Goal: Use online tool/utility: Utilize a website feature to perform a specific function

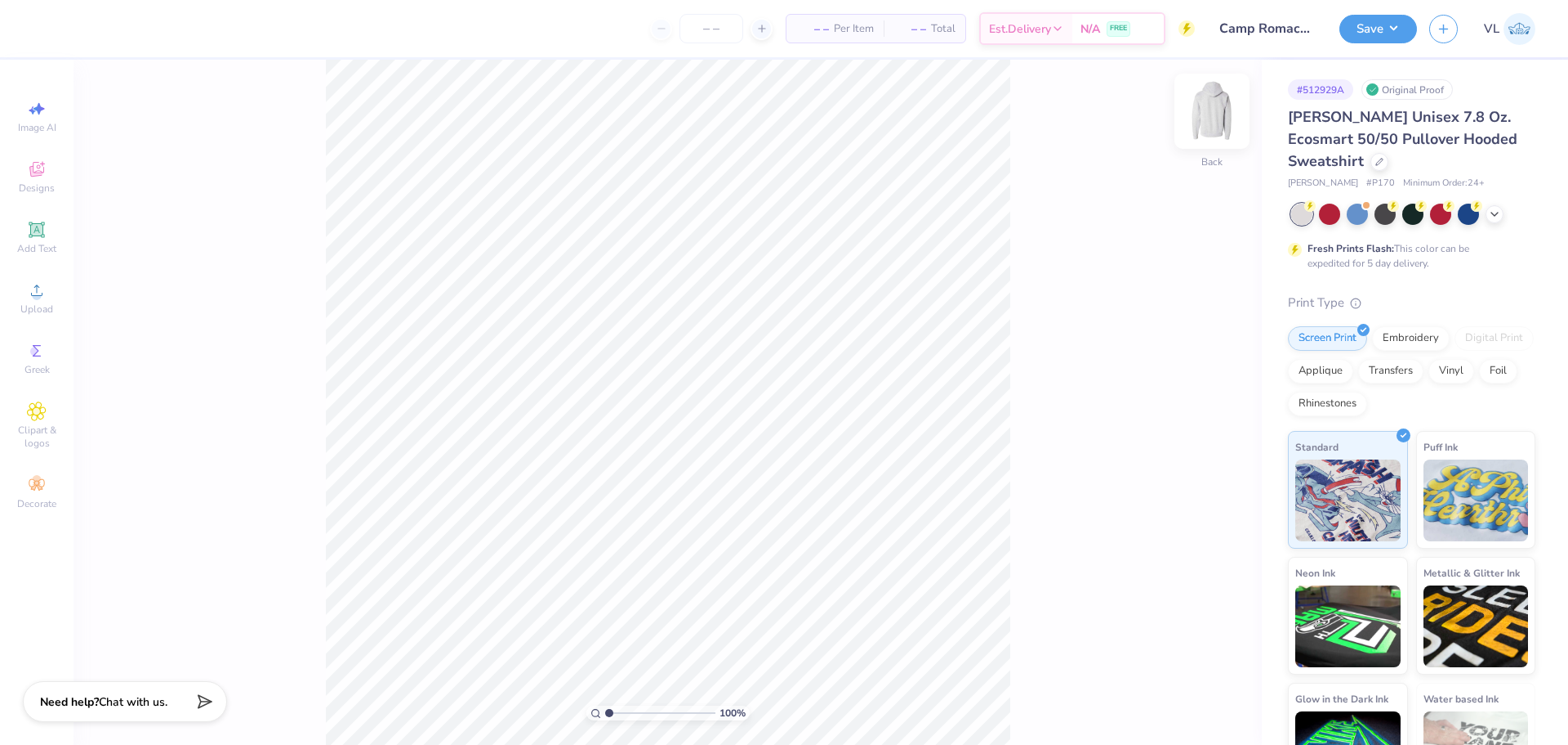
click at [1209, 102] on img at bounding box center [1212, 111] width 66 height 66
click at [1205, 119] on img at bounding box center [1212, 111] width 66 height 66
click at [37, 301] on div "Upload" at bounding box center [37, 298] width 57 height 48
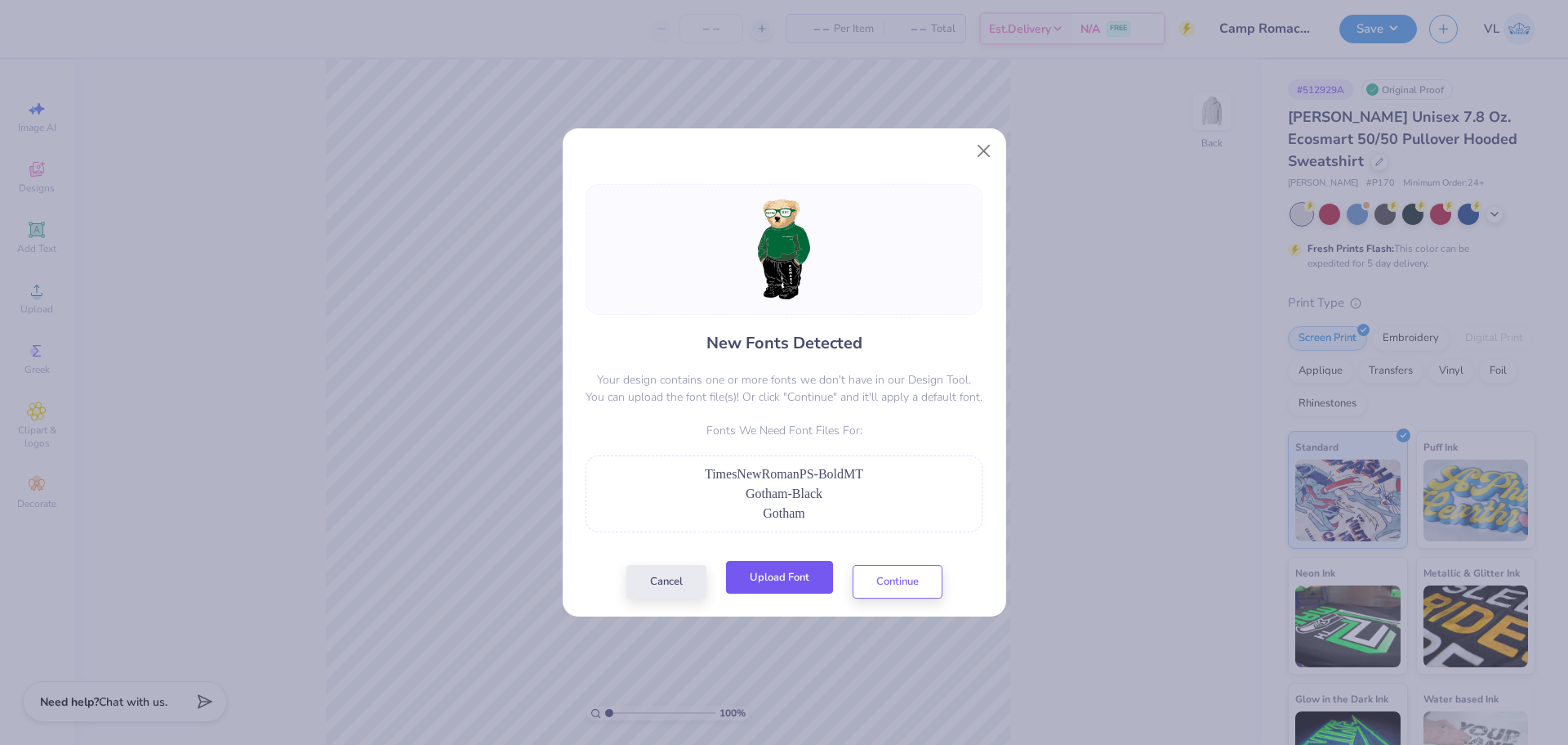
click at [769, 578] on button "Upload Font" at bounding box center [779, 577] width 107 height 33
click at [789, 592] on button "Upload Font" at bounding box center [779, 577] width 107 height 33
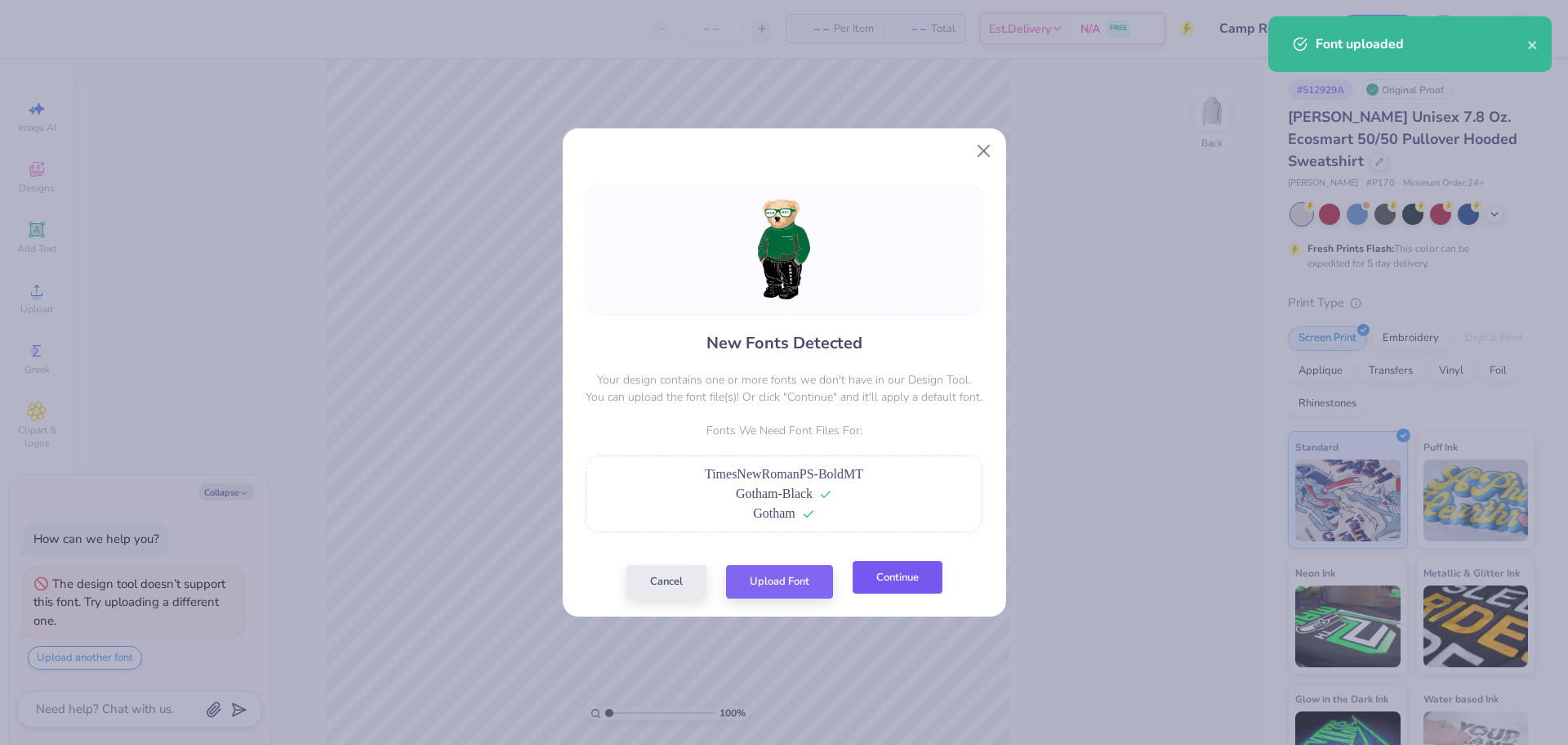
click at [917, 575] on button "Continue" at bounding box center [897, 577] width 90 height 33
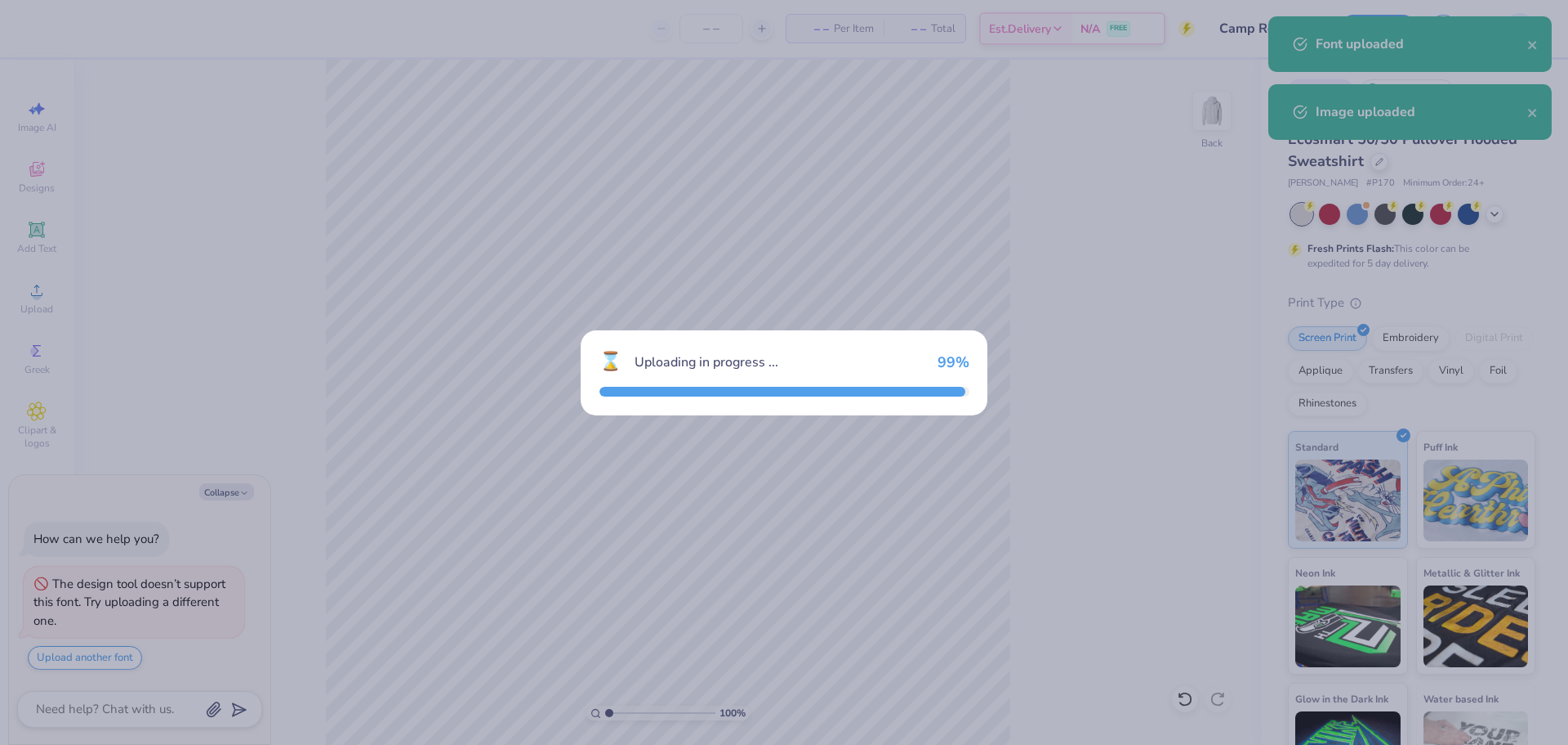
type textarea "x"
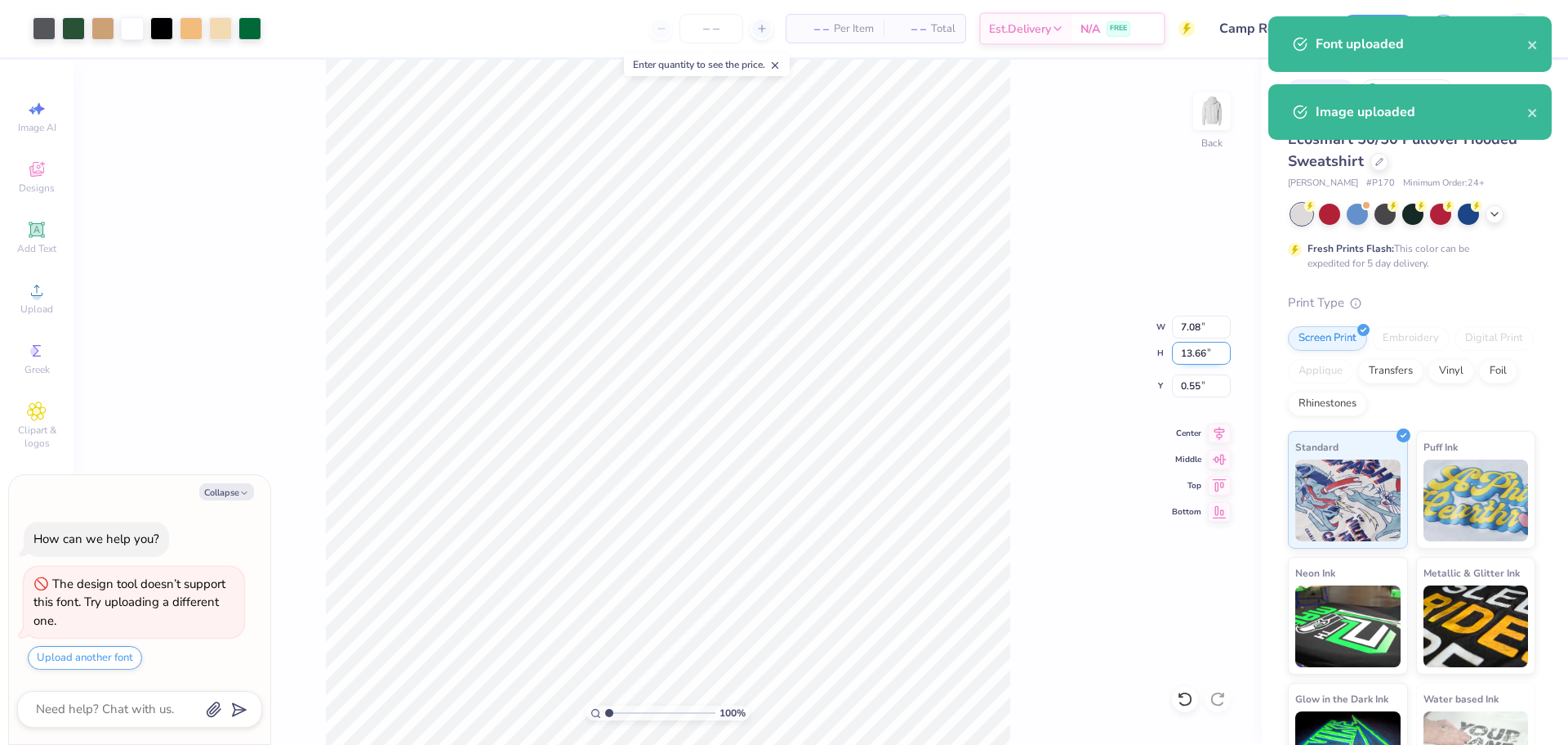
click at [1193, 349] on input "13.66" at bounding box center [1202, 353] width 59 height 23
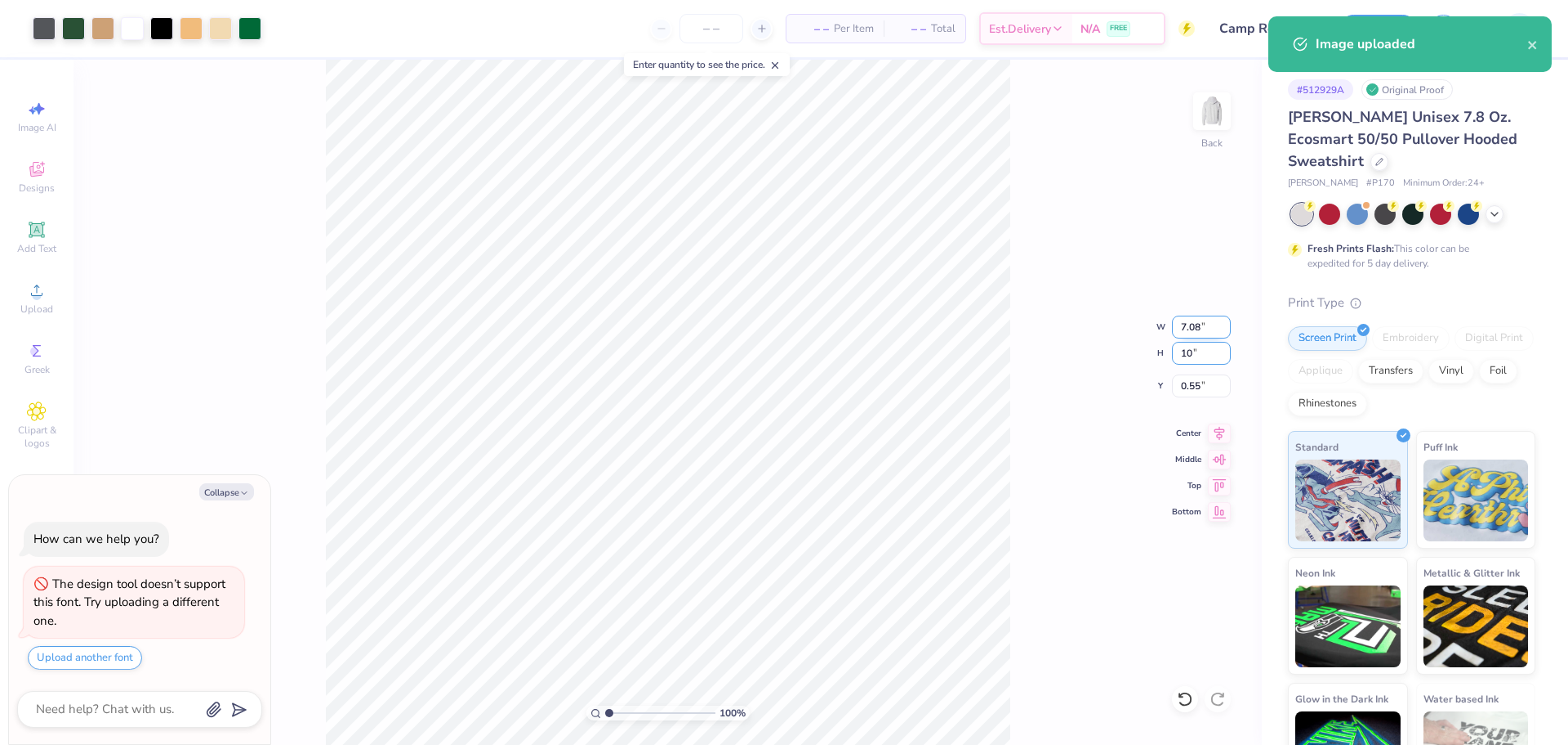
type input "10"
type textarea "x"
type input "5.18"
type input "10.00"
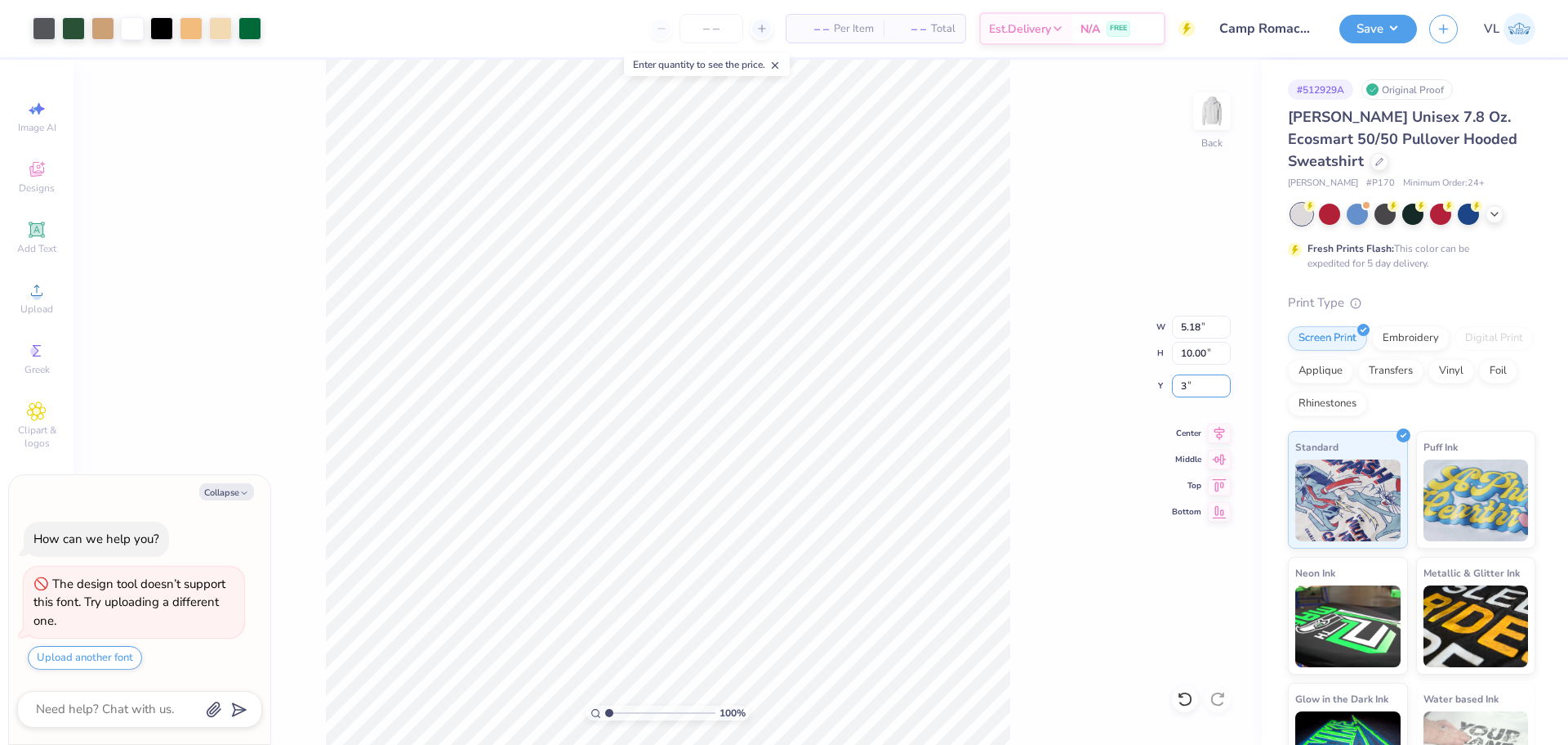
type input "3"
type textarea "x"
type input "3.00"
click at [1206, 344] on input "10.00" at bounding box center [1202, 353] width 59 height 23
type input "10.5"
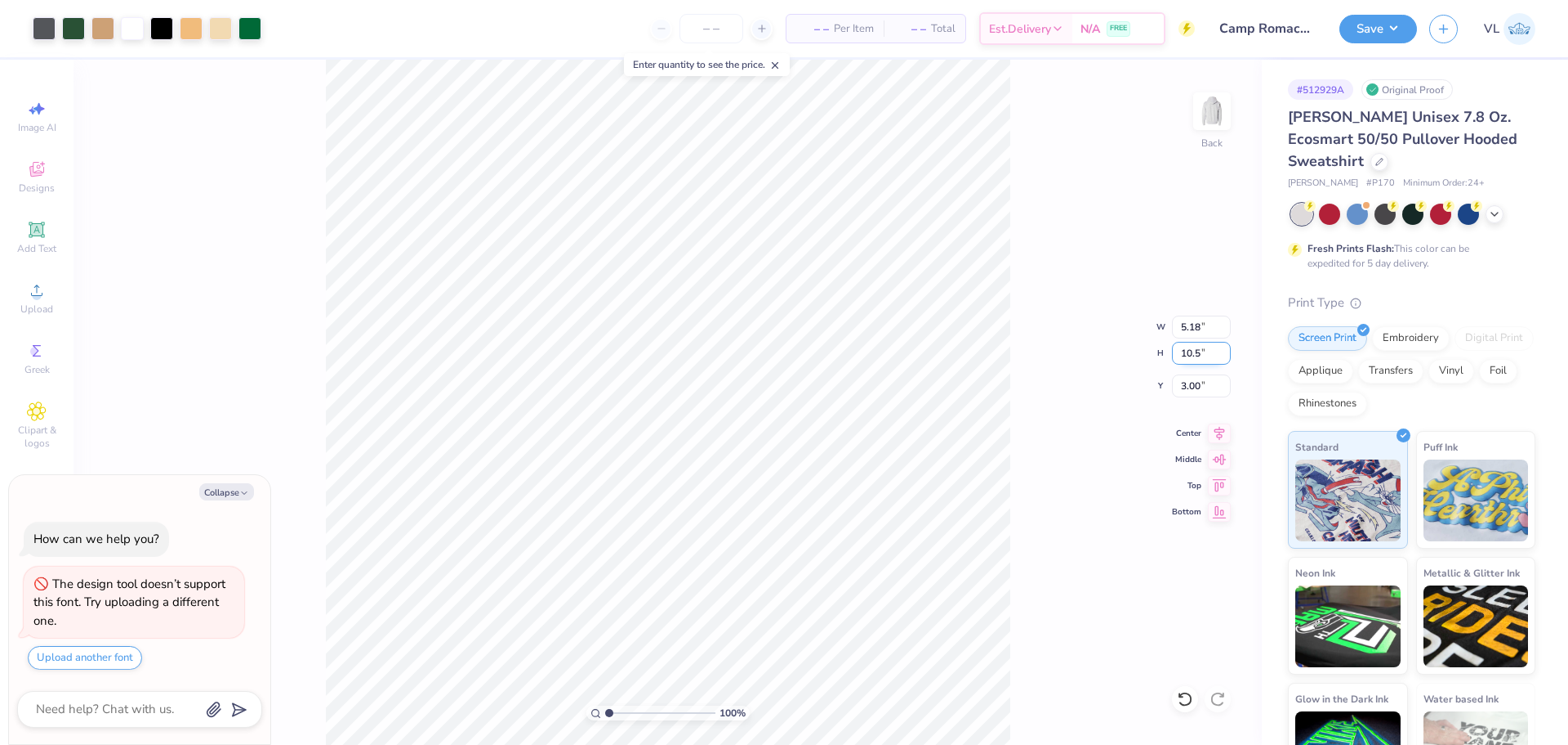
type textarea "x"
type input "5.44"
type input "10.50"
click at [1202, 387] on input "2.75" at bounding box center [1202, 386] width 59 height 23
type input "3"
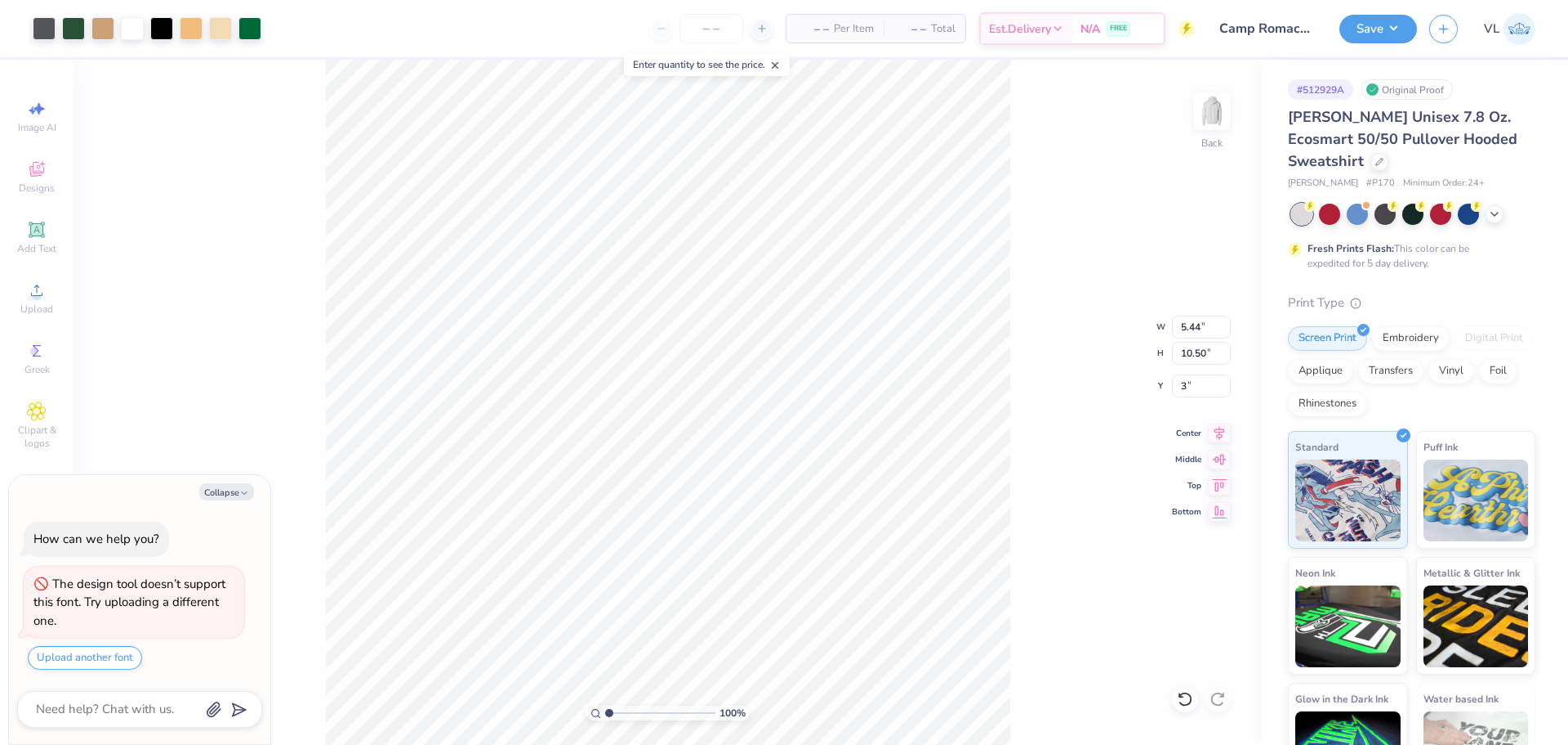
type textarea "x"
type input "3.00"
type textarea "x"
drag, startPoint x: 606, startPoint y: 708, endPoint x: 653, endPoint y: 698, distance: 48.1
type input "5.06"
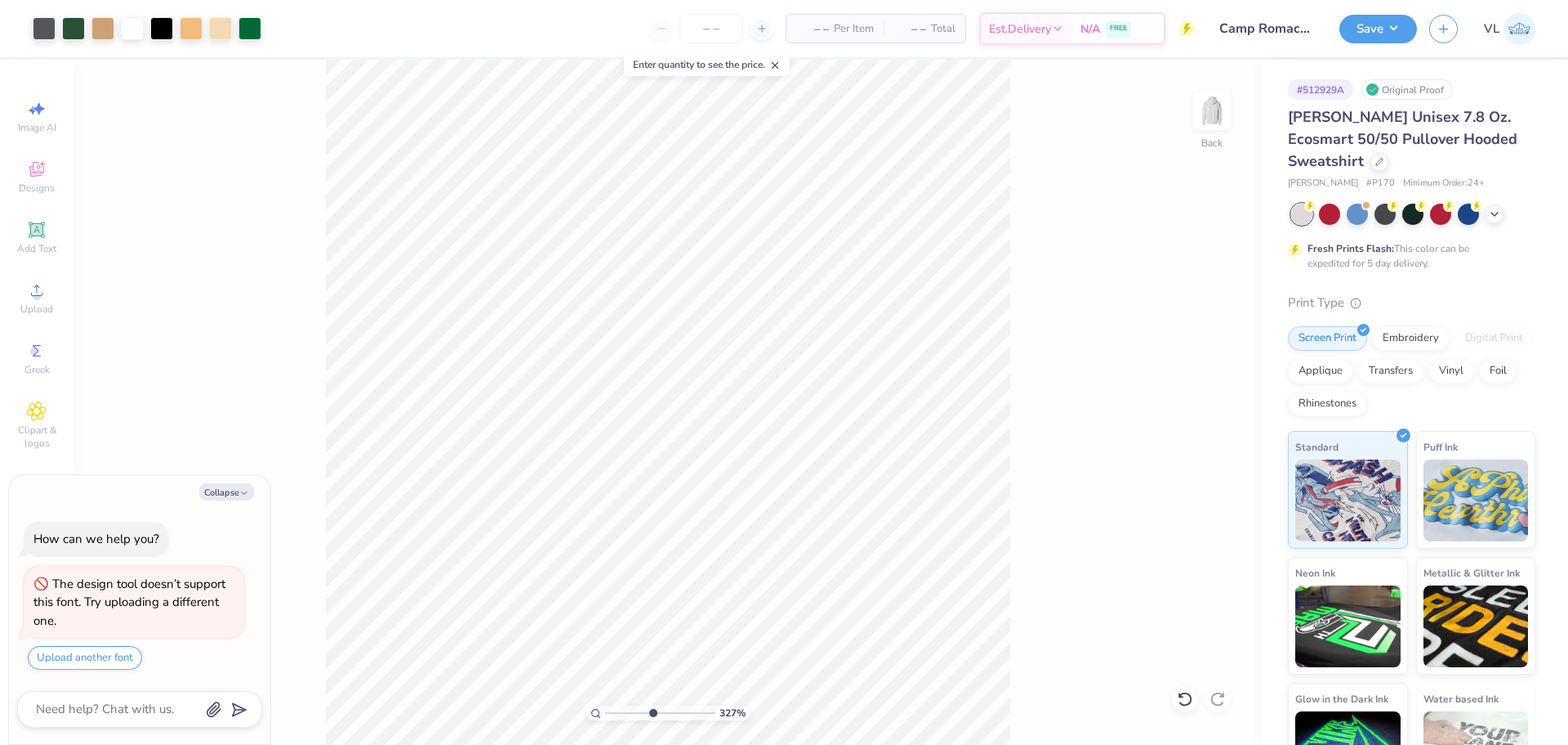
click at [653, 705] on input "range" at bounding box center [660, 713] width 111 height 15
type textarea "x"
type input "0.92"
type input "0.18"
type input "6.81"
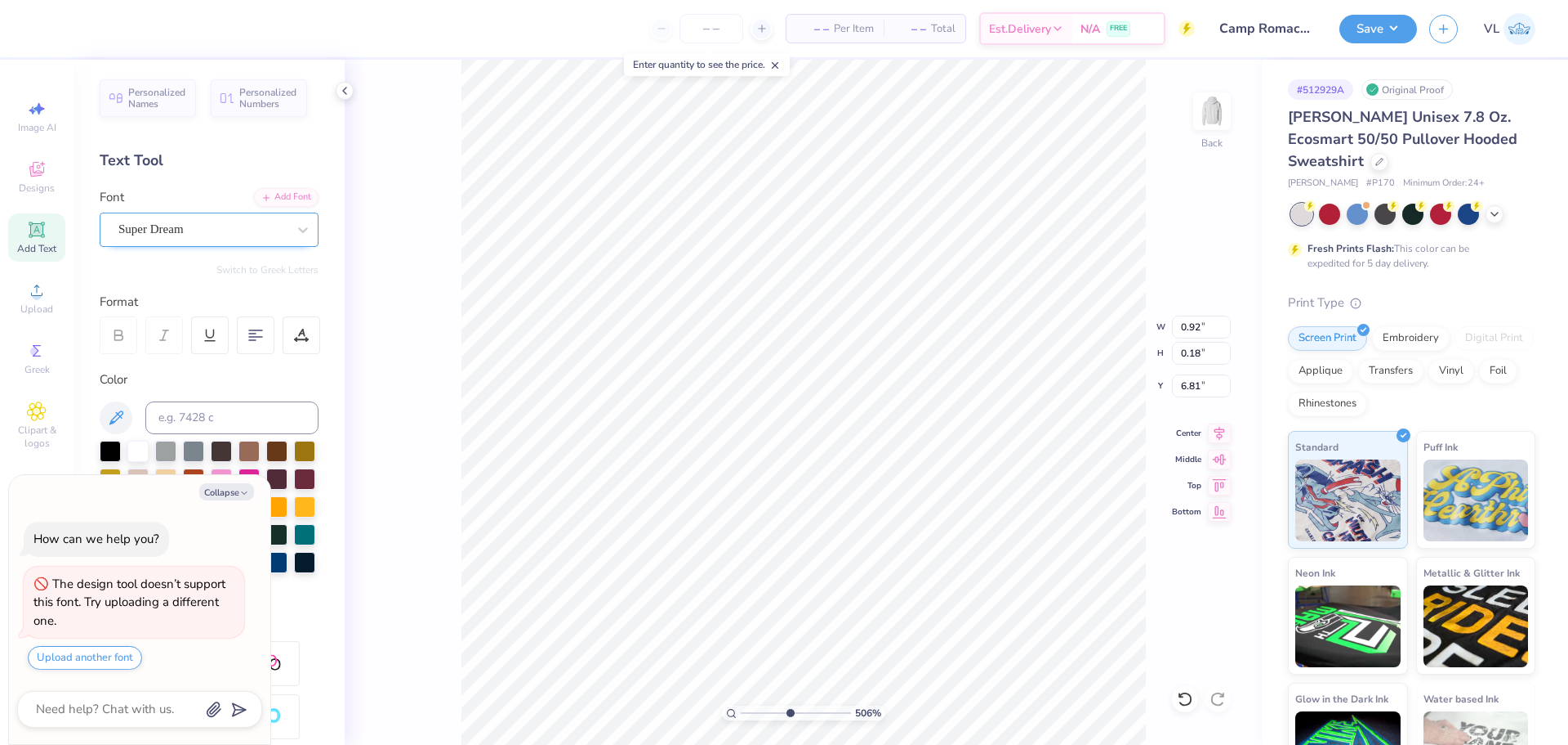
click at [231, 235] on div "Super Dream" at bounding box center [203, 229] width 171 height 25
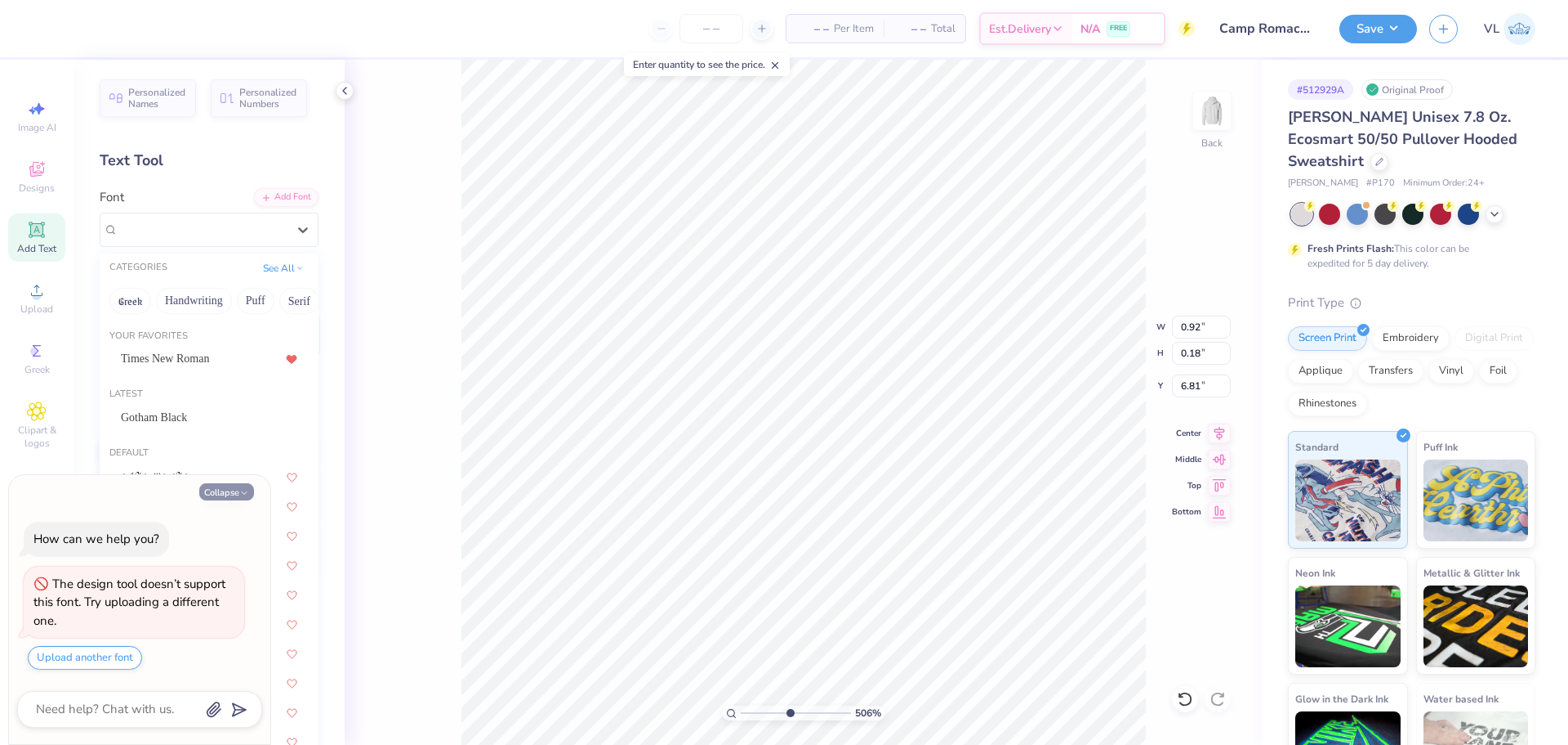
click at [232, 496] on button "Collapse" at bounding box center [227, 491] width 55 height 17
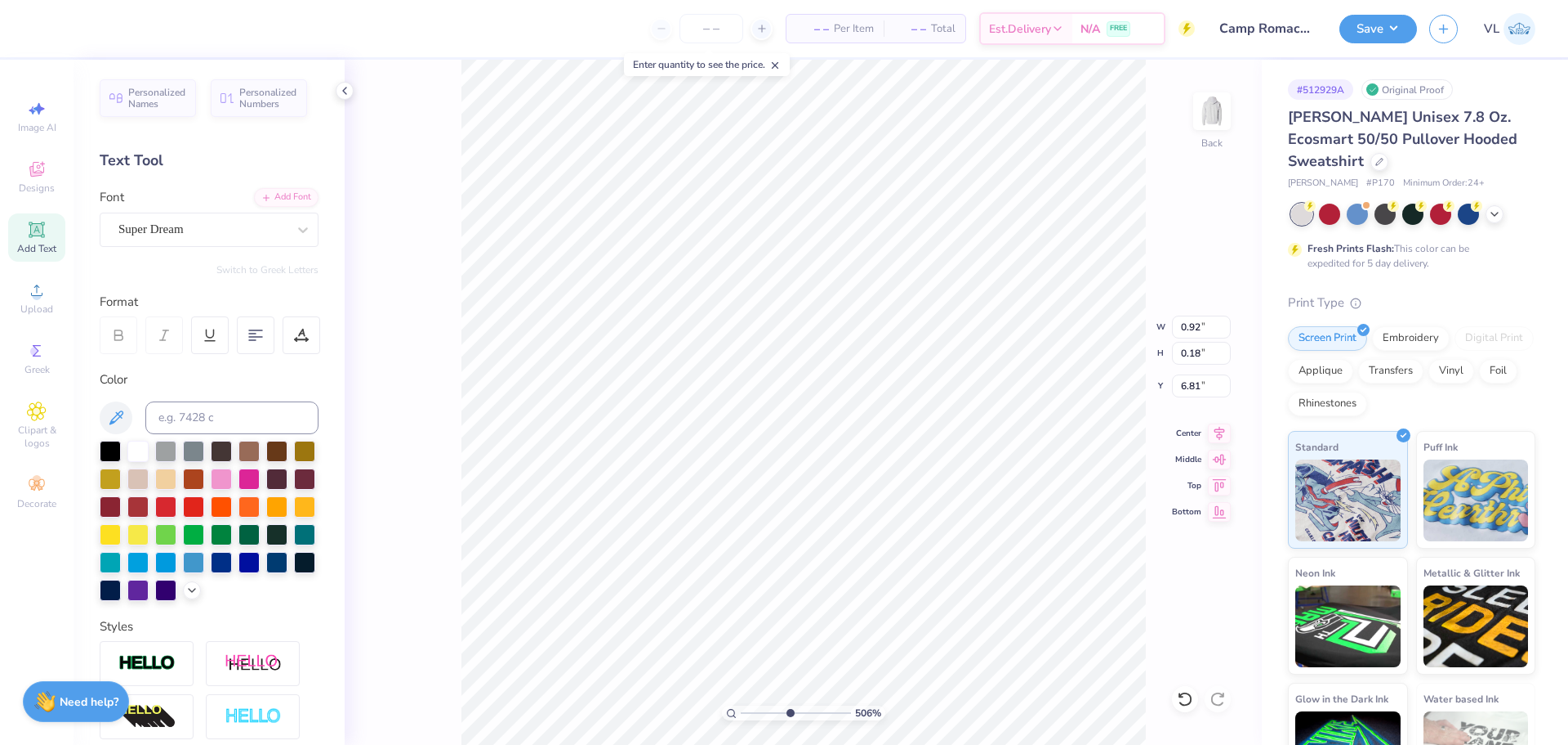
type textarea "x"
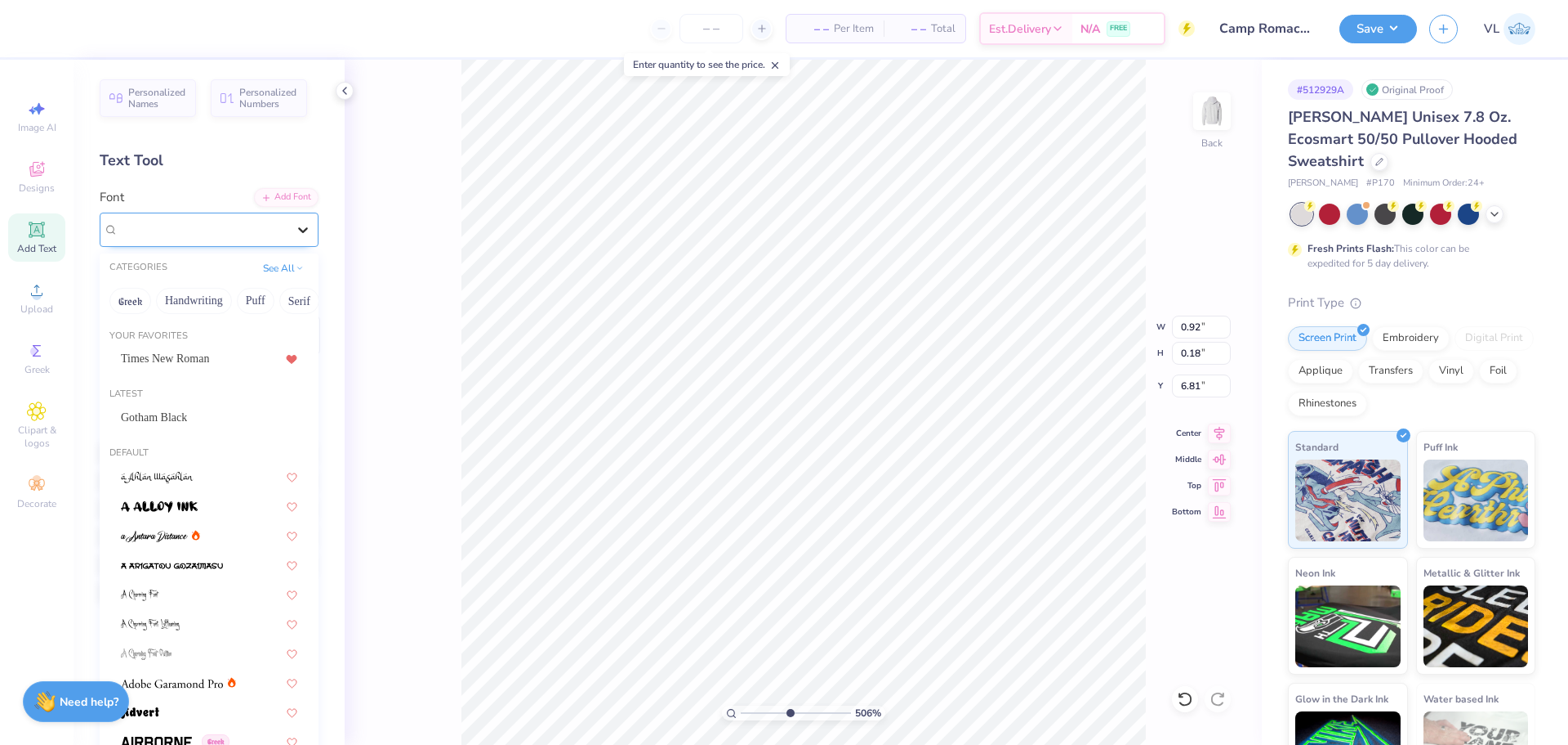
click at [288, 240] on div at bounding box center [302, 229] width 29 height 29
click at [221, 412] on div "Gotham Black" at bounding box center [209, 417] width 176 height 17
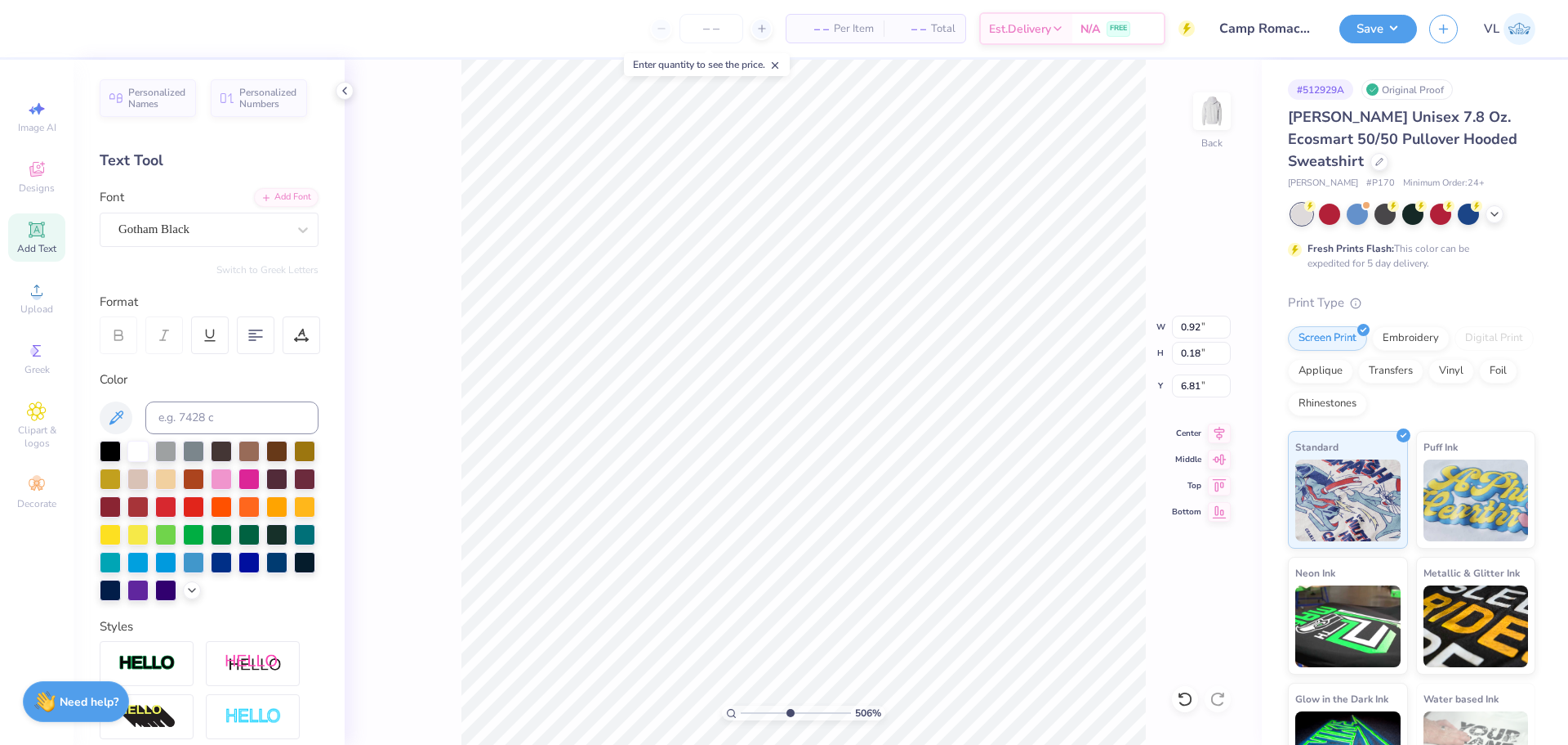
type input "1.09"
type input "6.83"
type input "0.28"
type input "7.01"
click at [216, 247] on div "Personalized Names Personalized Numbers Text Tool Add Font Font Super Dream Swi…" at bounding box center [209, 402] width 271 height 685
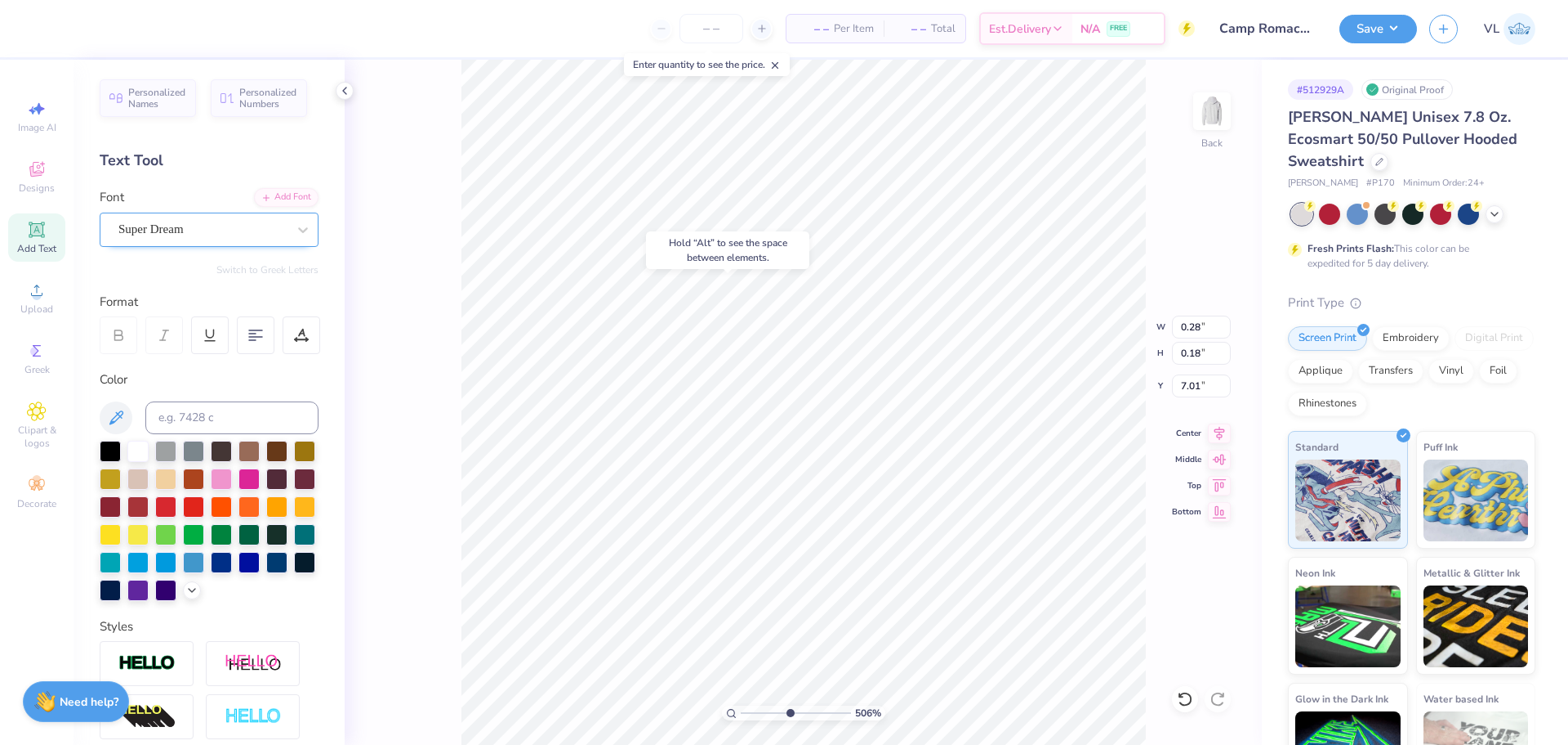
click at [220, 237] on div "Super Dream" at bounding box center [203, 229] width 171 height 25
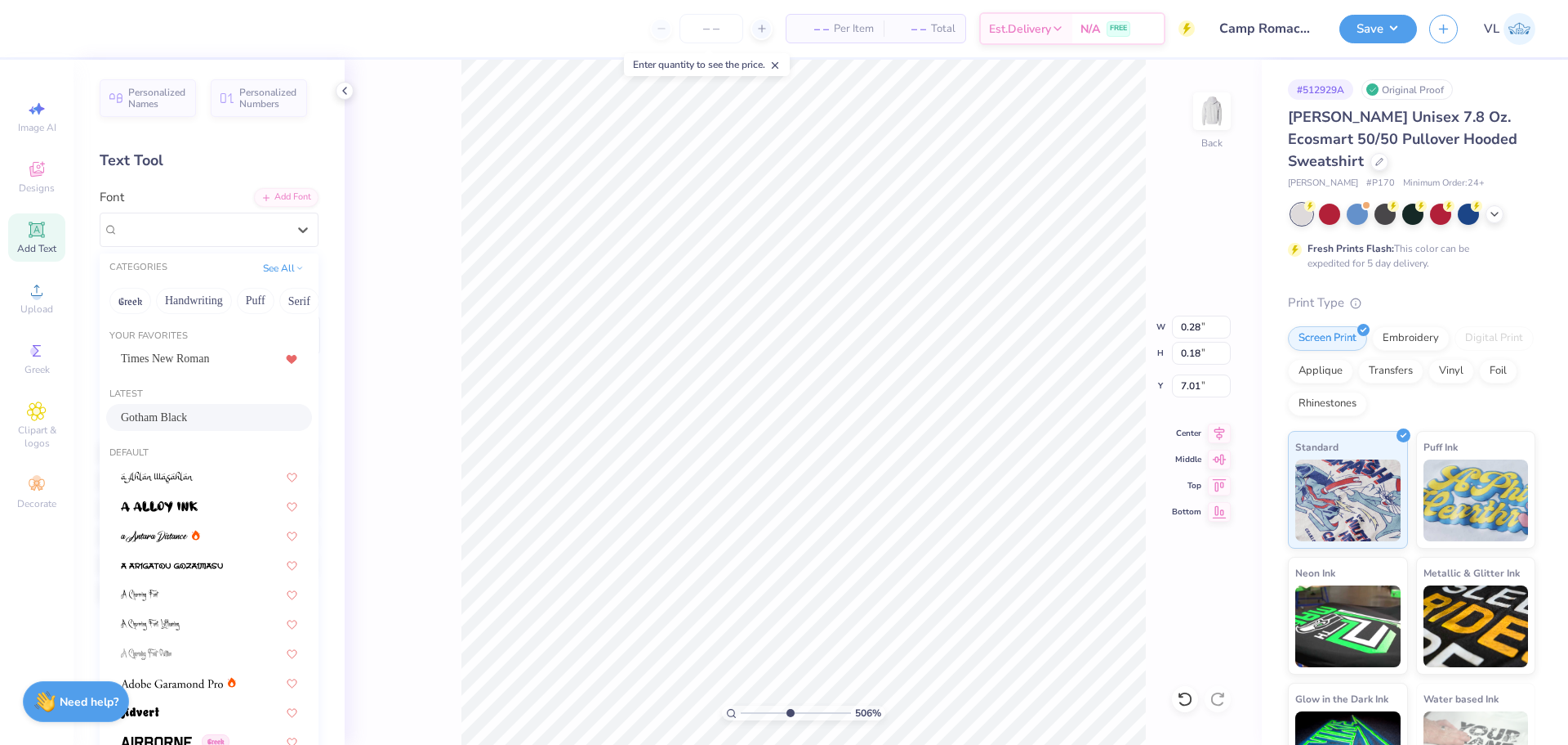
click at [214, 410] on div "Gotham Black" at bounding box center [209, 417] width 176 height 17
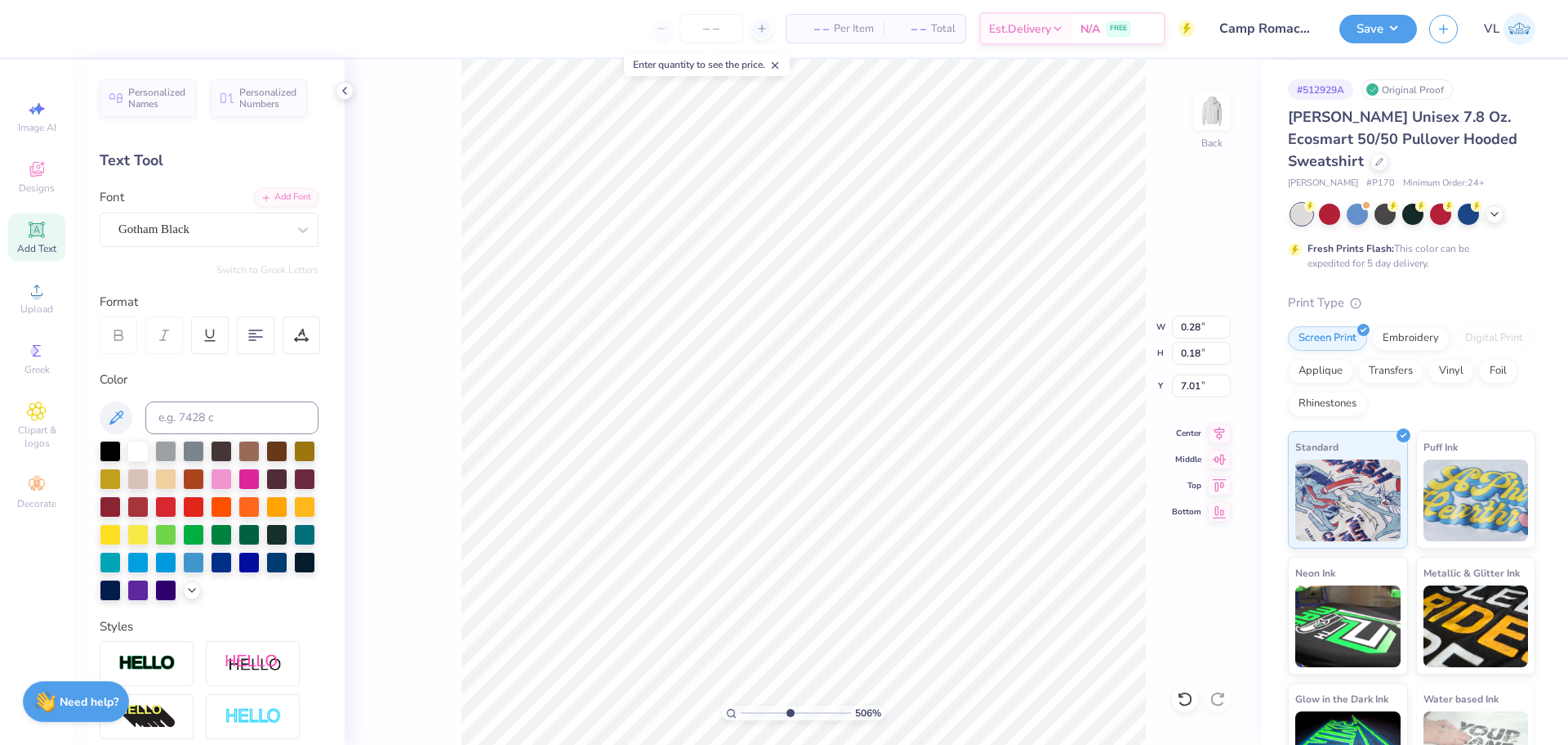
type input "0.30"
type input "7.03"
click at [105, 717] on div "Need help? Chat with us." at bounding box center [76, 698] width 106 height 41
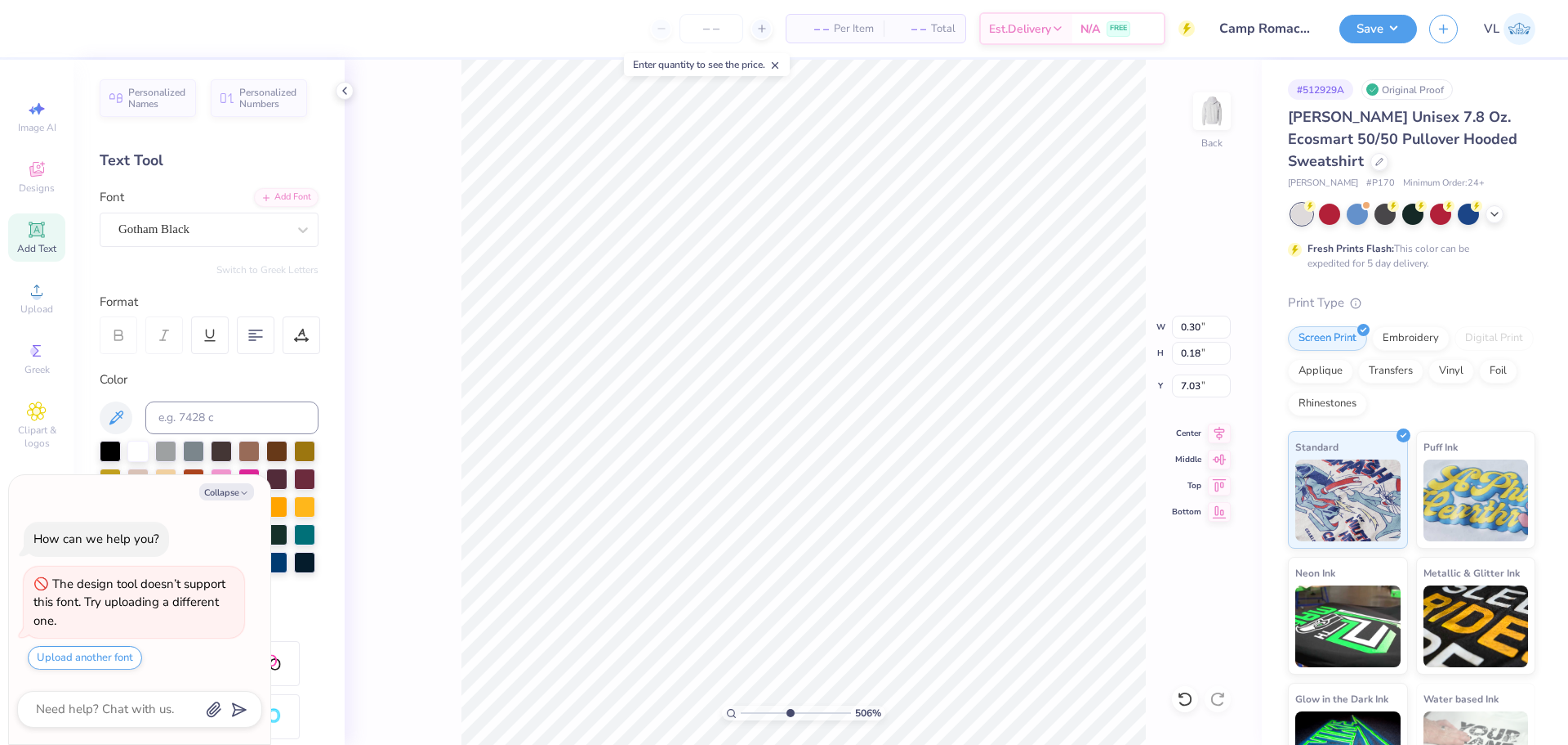
type textarea "x"
type input "7.01"
type textarea "x"
drag, startPoint x: 1191, startPoint y: 352, endPoint x: 1230, endPoint y: 358, distance: 39.5
click at [1230, 358] on input "0.18" at bounding box center [1202, 353] width 59 height 23
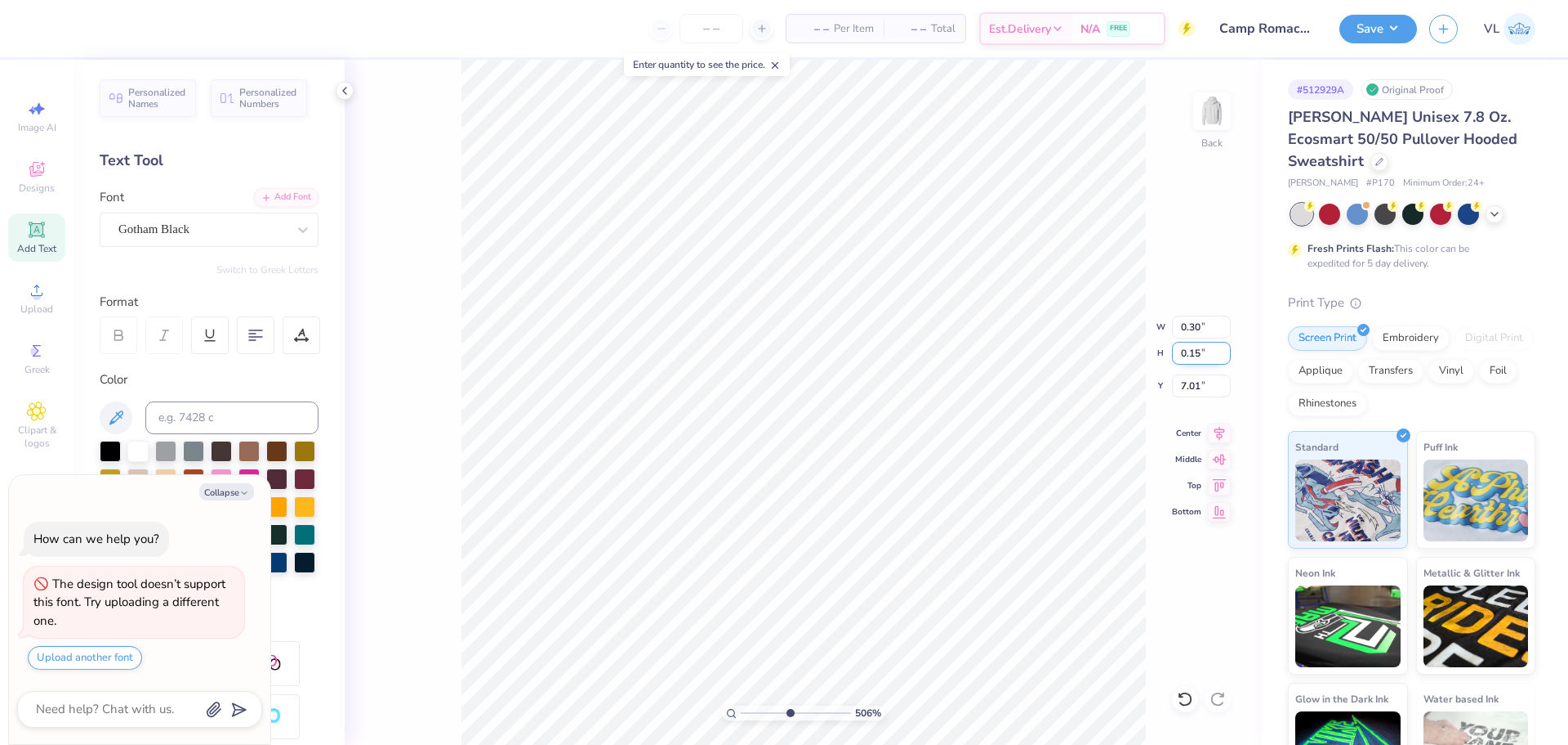
type input "0.15"
type textarea "x"
type input "0.25"
type input "7.12"
type textarea "x"
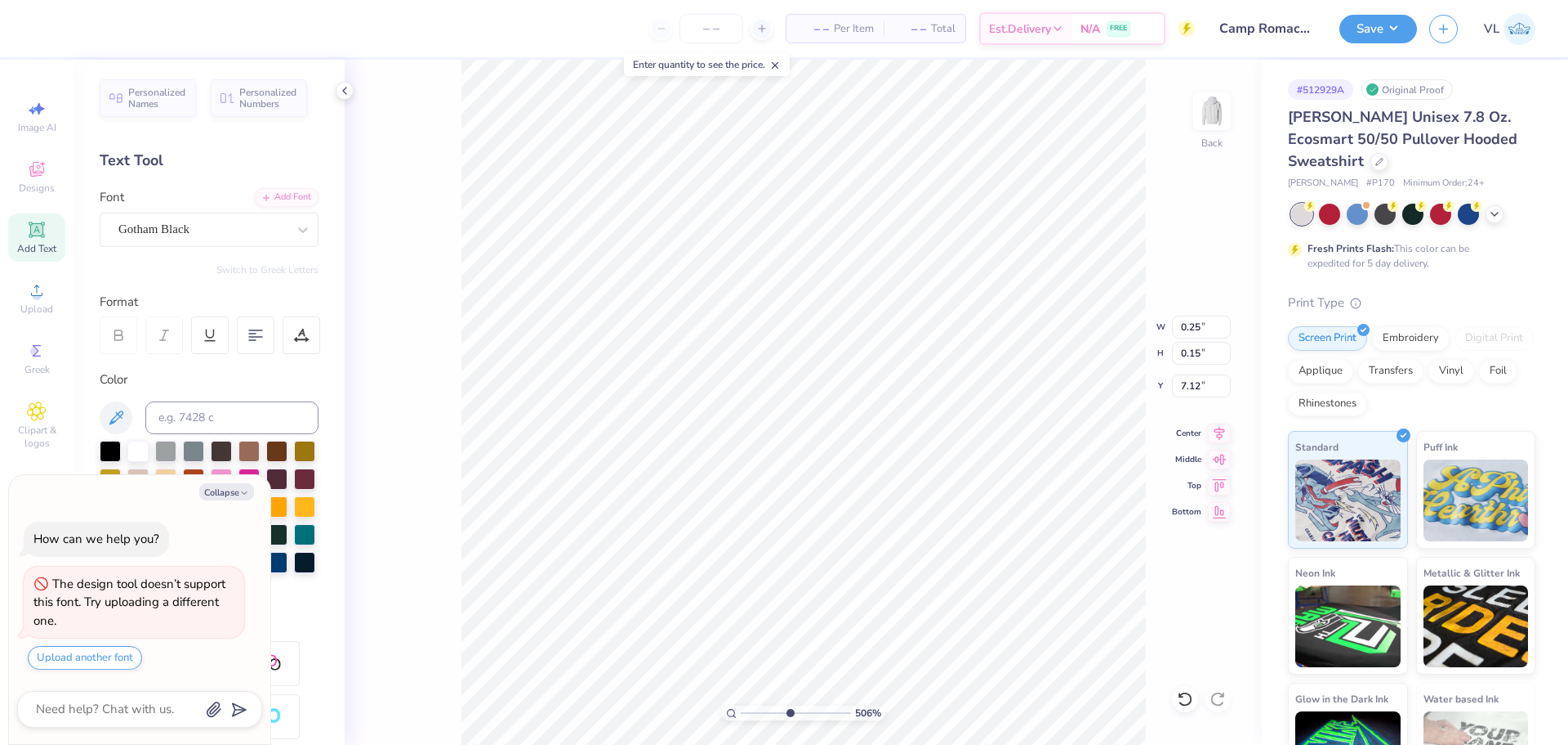
type input "1.09"
type input "0.18"
type input "6.83"
drag, startPoint x: 1191, startPoint y: 353, endPoint x: 1236, endPoint y: 355, distance: 45.0
click at [1238, 355] on div "506 % Back W 1.09 1.09 " H 0.18 0.18 " Y 6.83 6.83 " Center [GEOGRAPHIC_DATA]" at bounding box center [804, 402] width 917 height 685
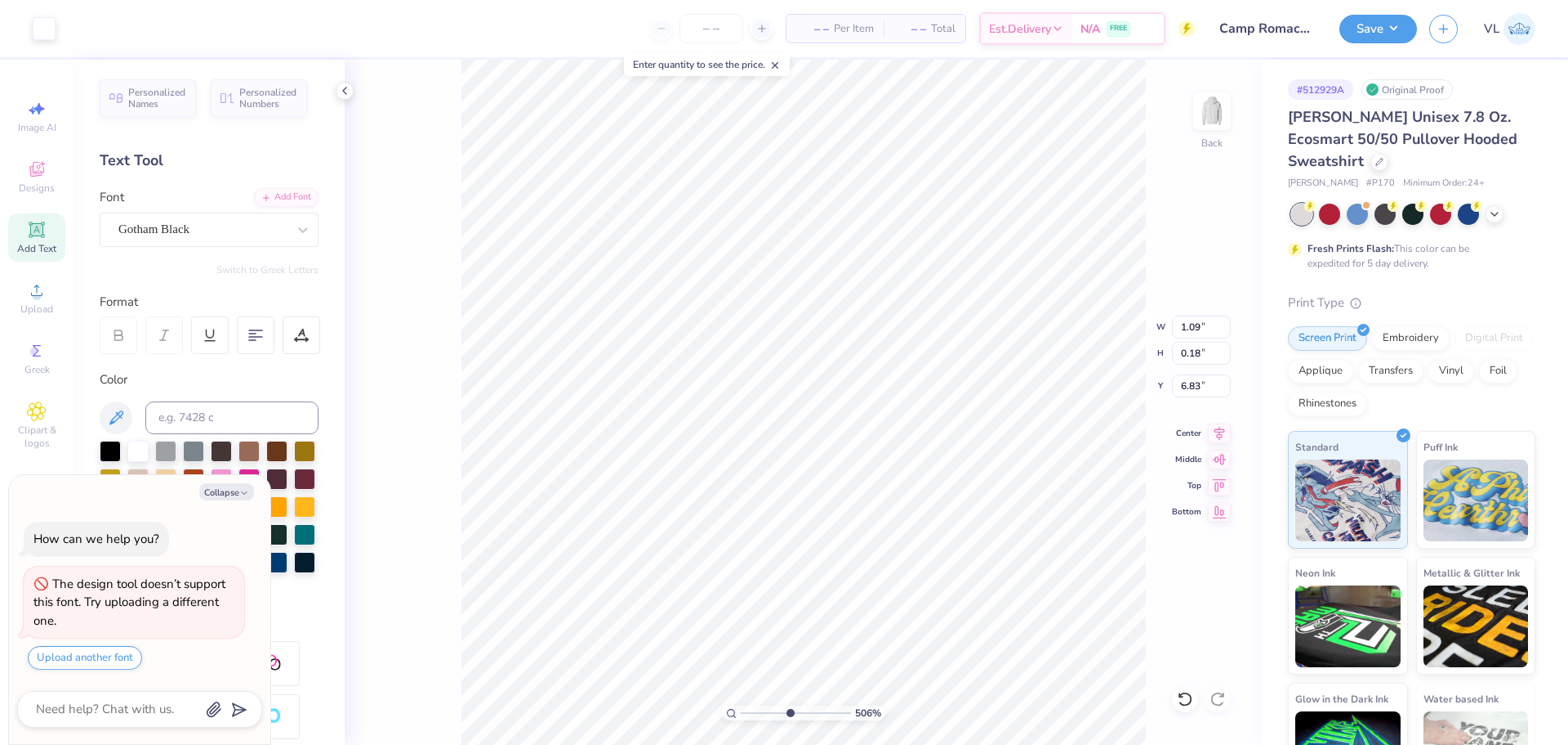
type textarea "x"
drag, startPoint x: 1192, startPoint y: 350, endPoint x: 1221, endPoint y: 356, distance: 29.6
click at [1221, 356] on input "0.18" at bounding box center [1202, 353] width 59 height 23
type input "0.15"
type textarea "x"
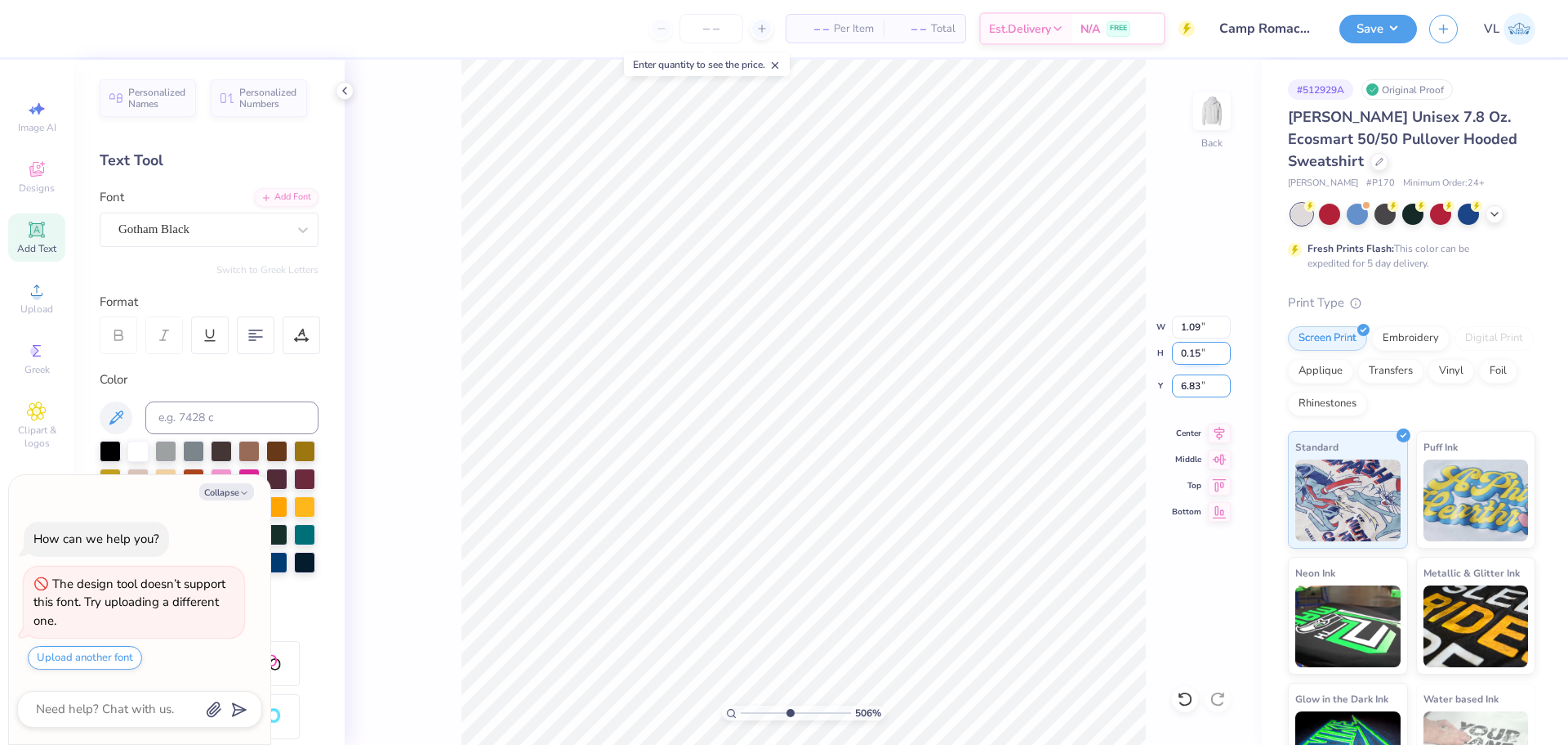
type input "0.92"
type input "6.85"
drag, startPoint x: 1206, startPoint y: 388, endPoint x: 1158, endPoint y: 389, distance: 48.0
click at [1158, 389] on div "506 % Back W 0.92 0.92 " H 0.15 0.15 " Y 6.85 6.85 " Center Middle Top Bottom" at bounding box center [804, 402] width 917 height 685
drag, startPoint x: 1179, startPoint y: 387, endPoint x: 1235, endPoint y: 392, distance: 56.2
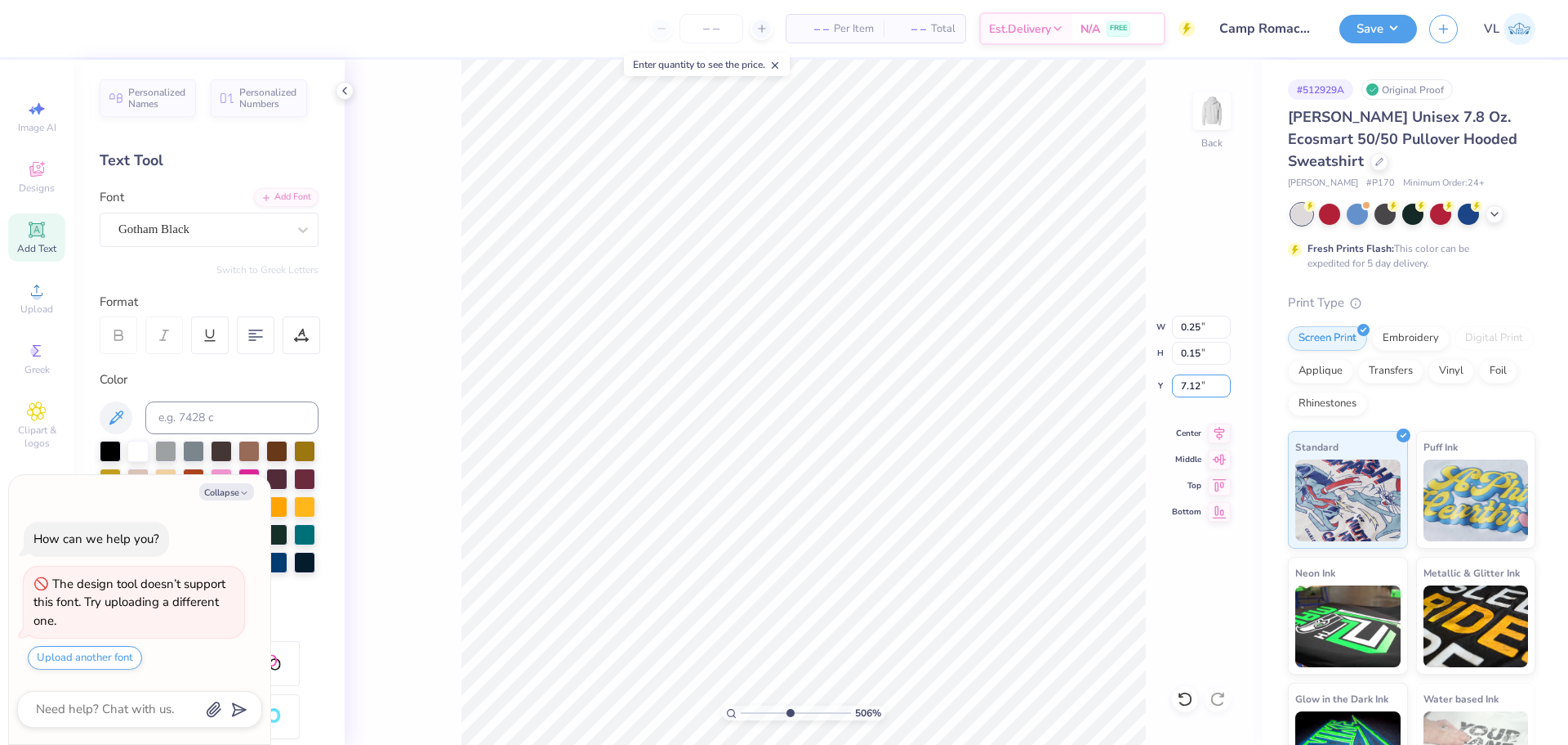
click at [1232, 391] on div "506 % Back W 0.25 0.25 " H 0.15 0.15 " Y 7.12 7.12 " Center Middle Top Bottom" at bounding box center [804, 402] width 917 height 685
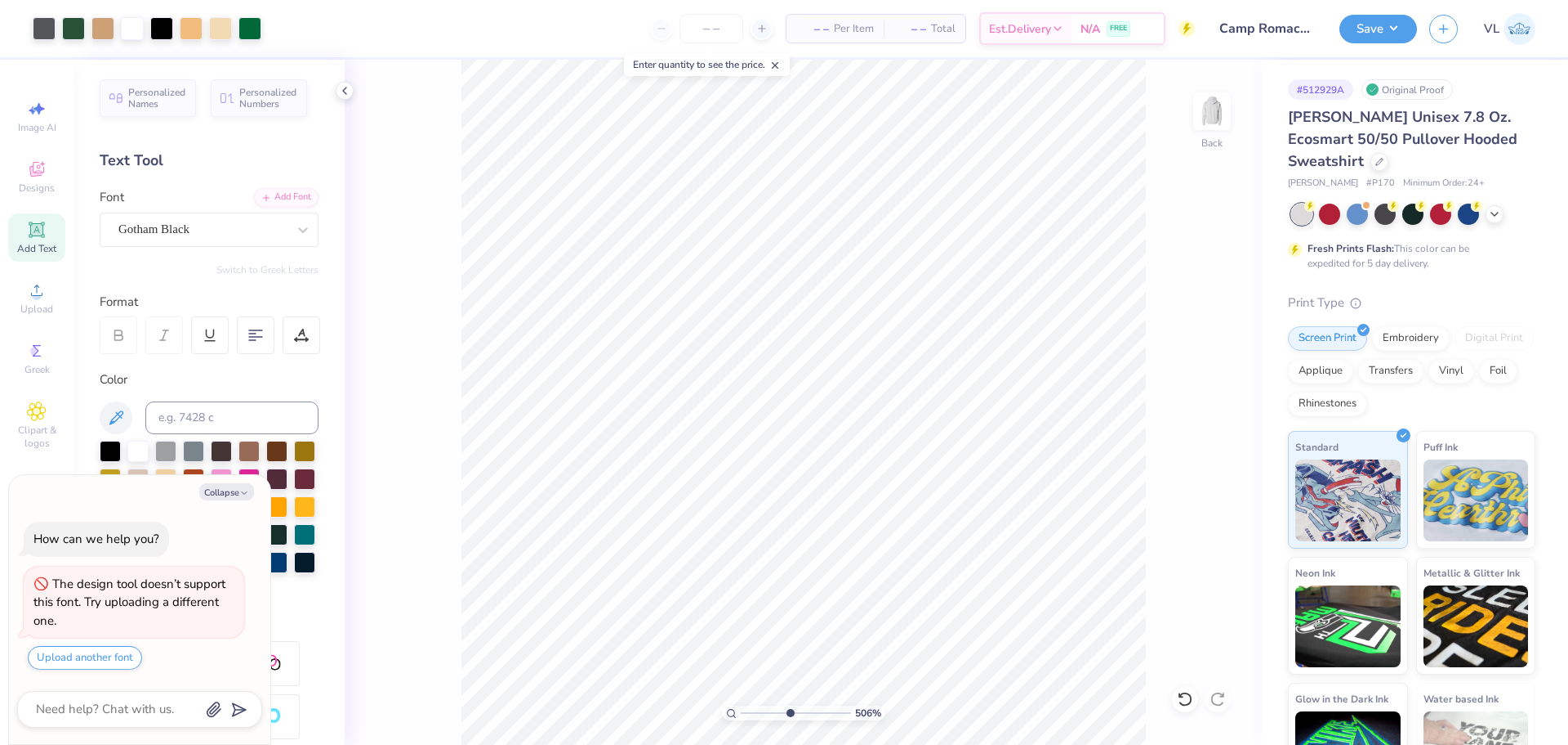
type textarea "x"
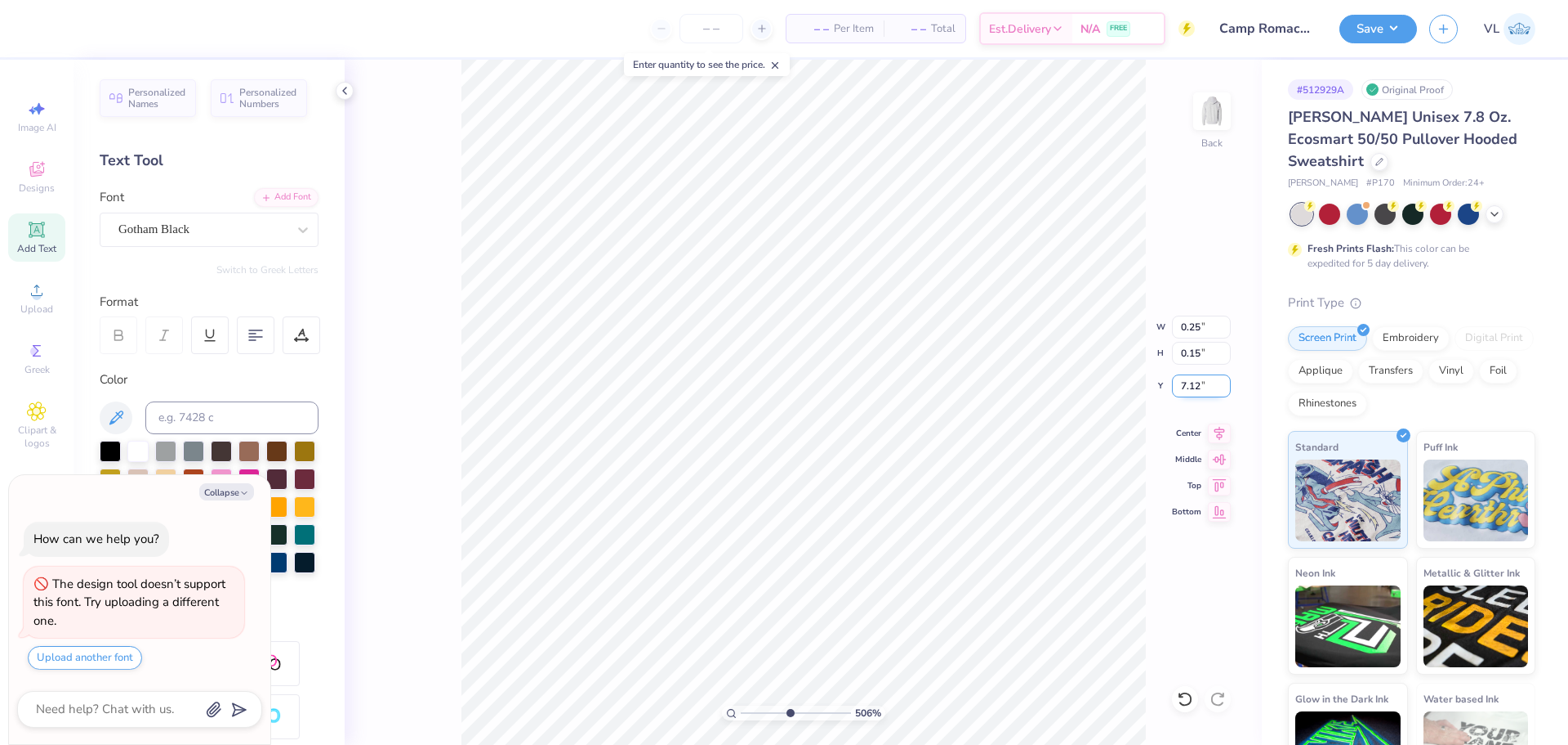
click at [1191, 381] on input "7.12" at bounding box center [1202, 386] width 59 height 23
type input "6.55"
type textarea "x"
type input "7.07"
type textarea "x"
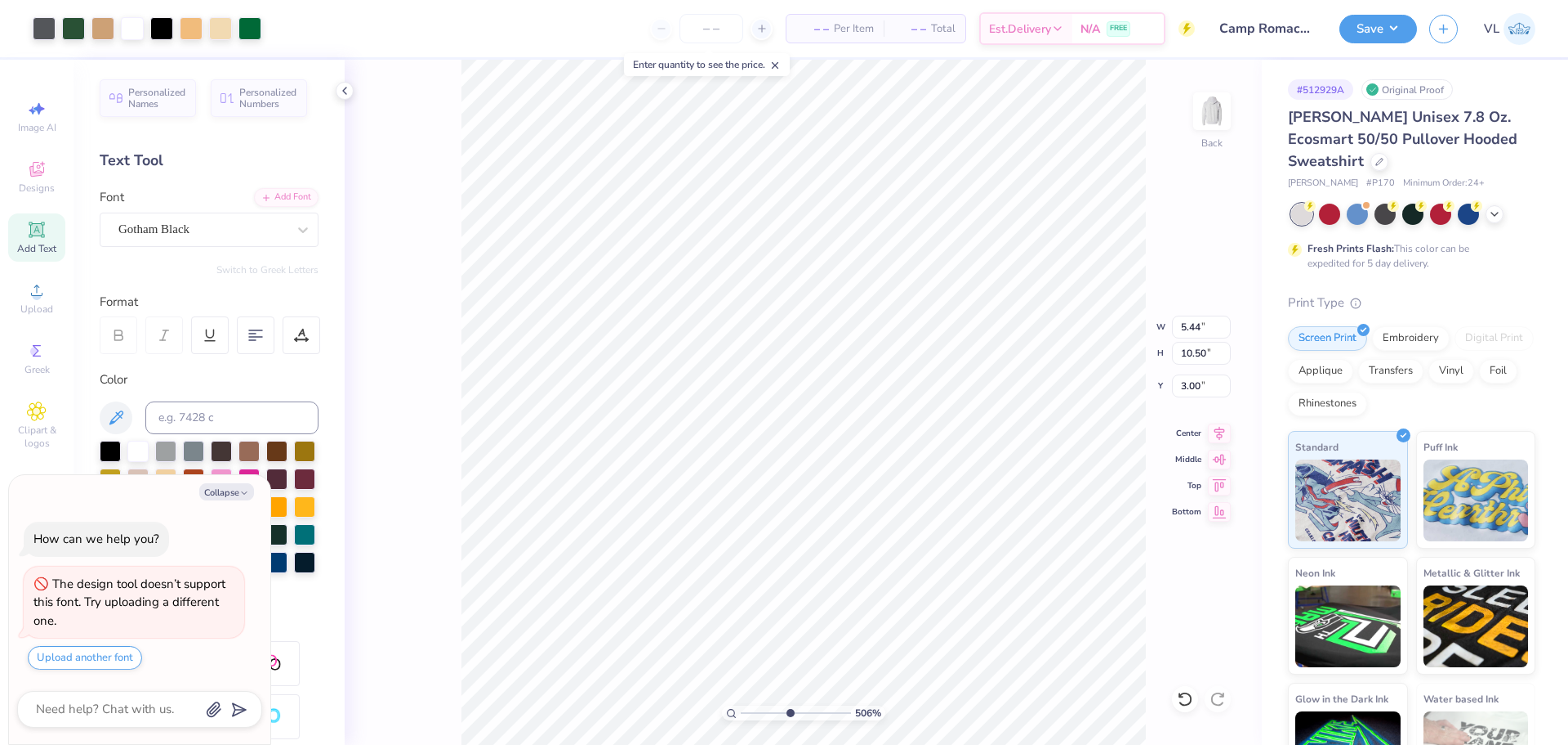
type input "0.92"
type input "0.15"
type input "6.85"
type textarea "x"
type input "7.07"
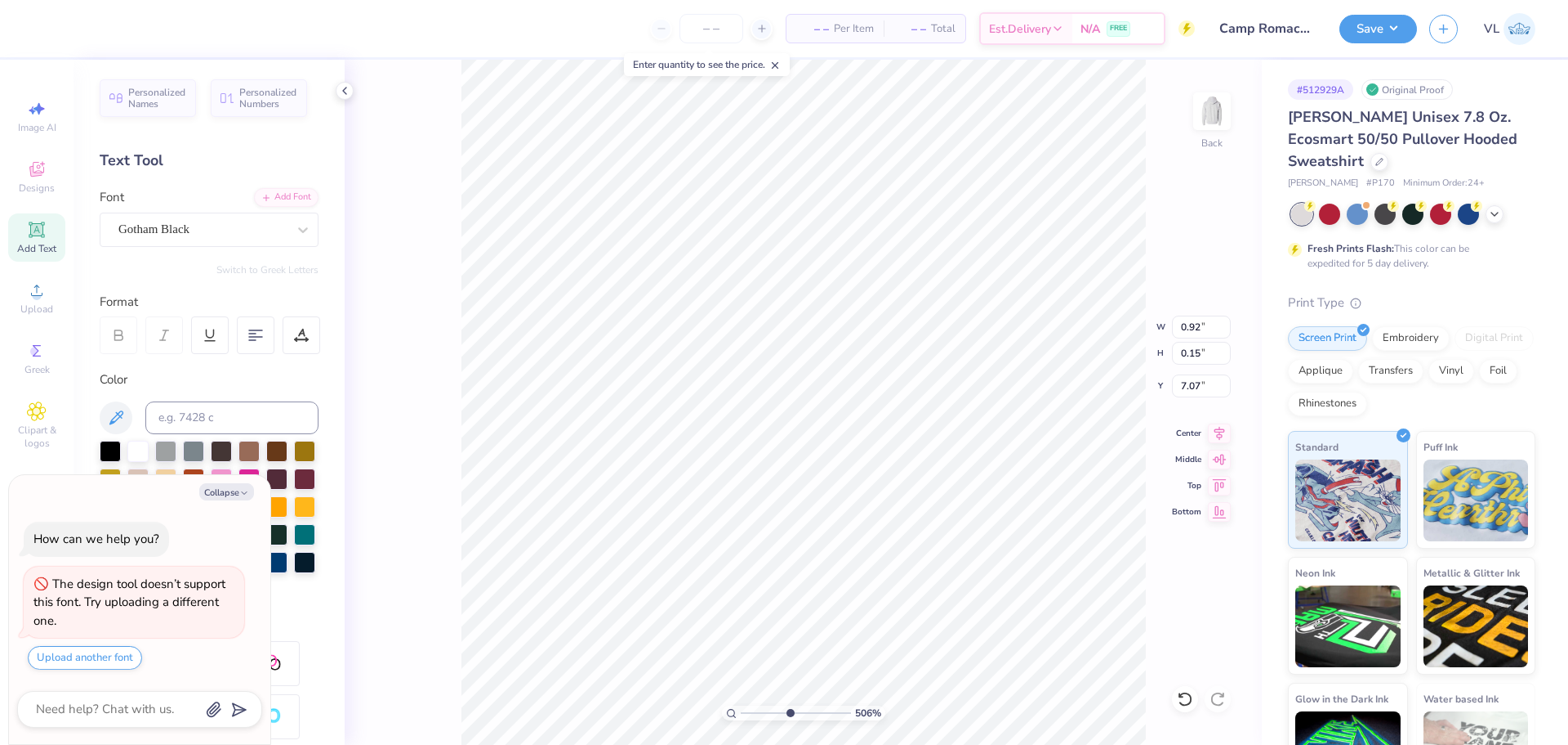
type textarea "x"
type input "0.25"
type textarea "x"
type textarea "ROMREC"
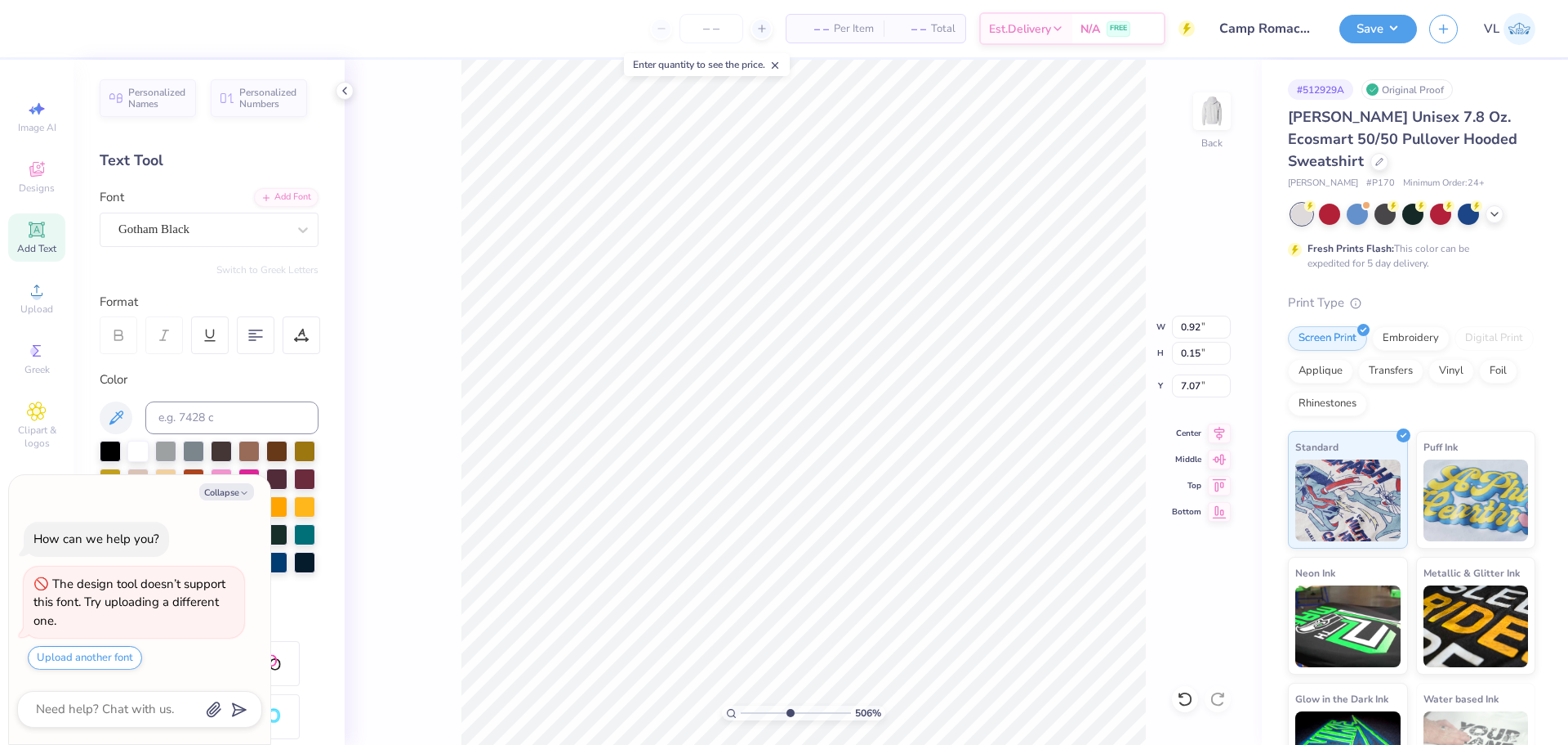
type textarea "x"
type textarea "ROMREC 2"
type textarea "x"
type textarea "ROMREC 26"
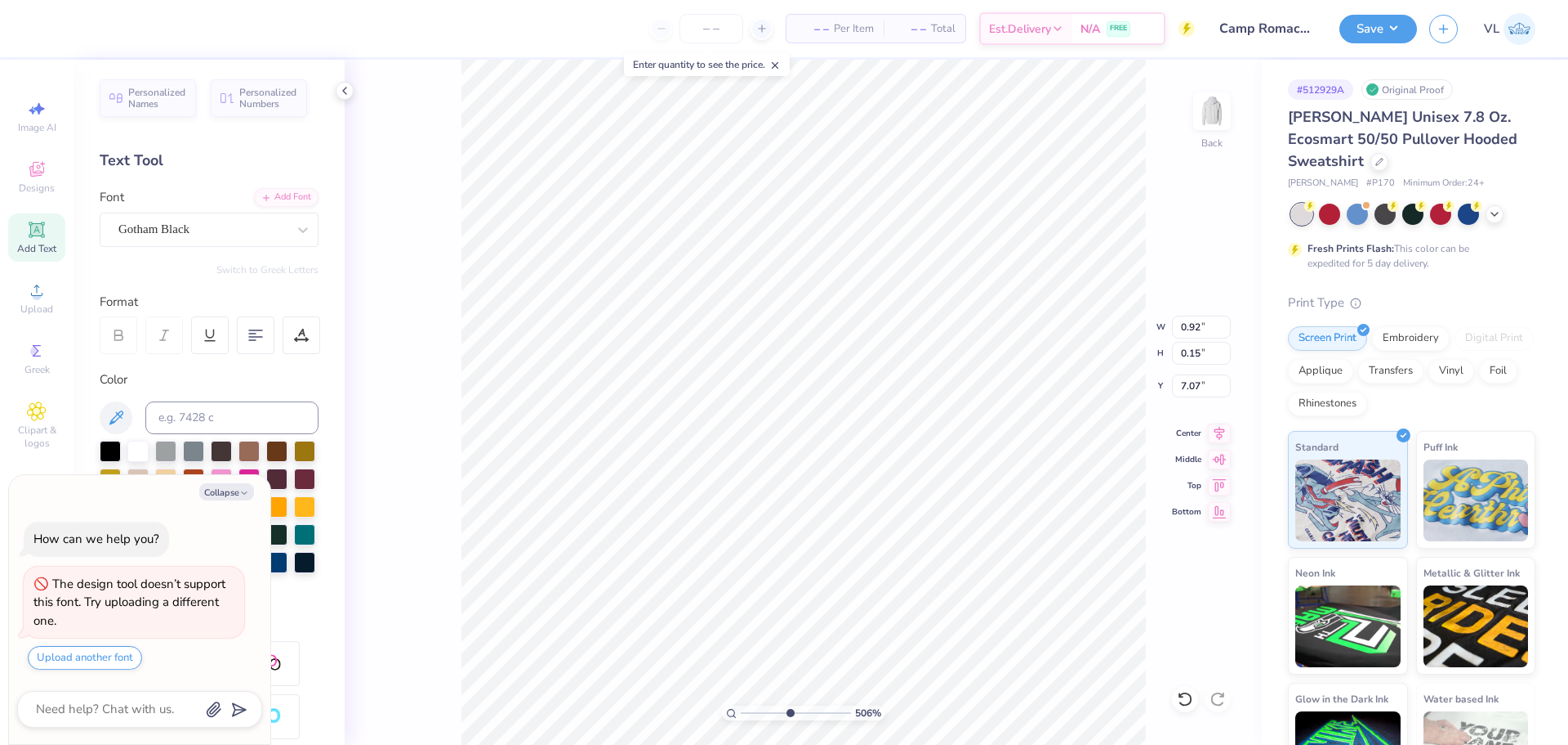
type textarea "x"
type input "1.23"
type textarea "x"
type input "6.72"
drag, startPoint x: 1194, startPoint y: 349, endPoint x: 1251, endPoint y: 350, distance: 57.0
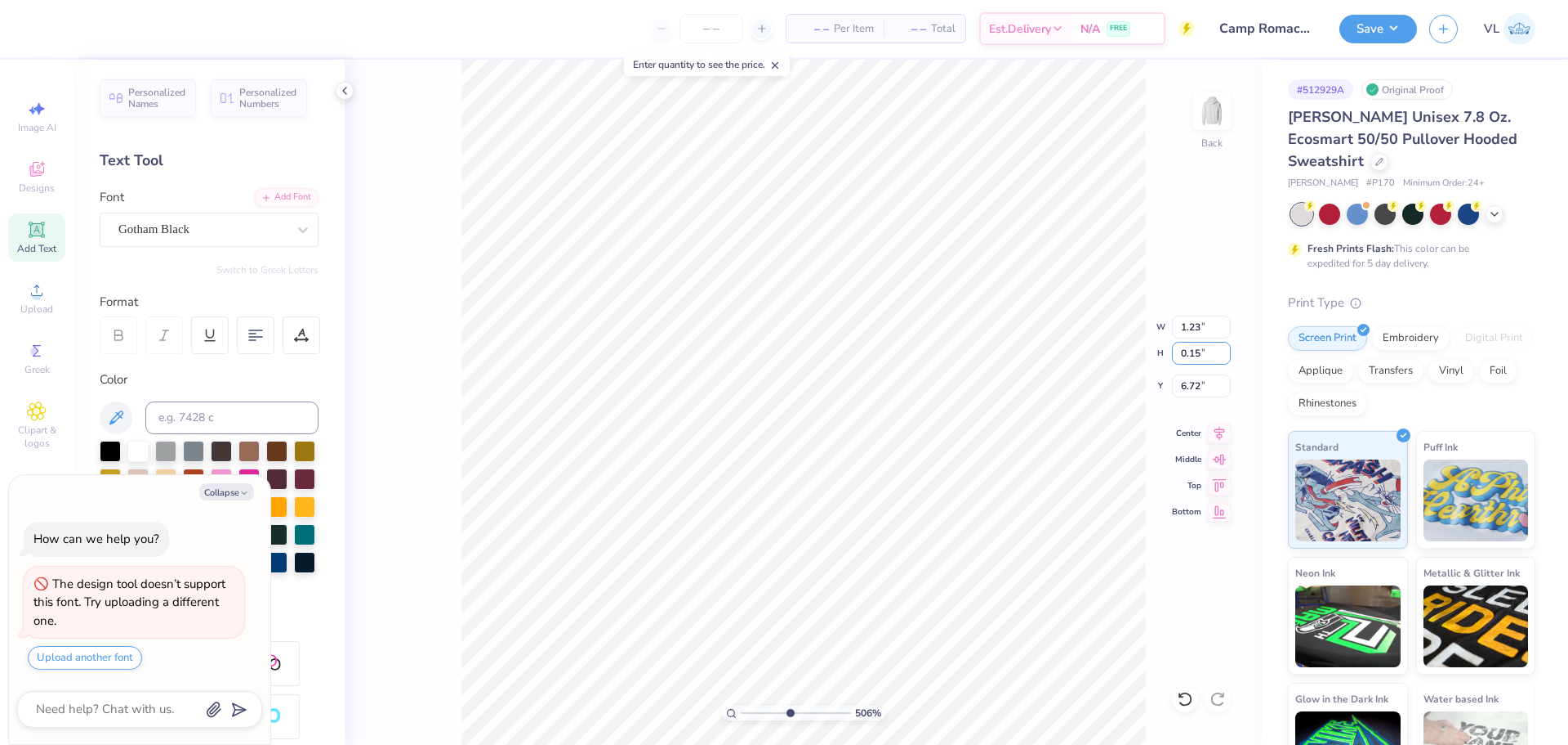
click at [1250, 350] on div "506 % Back W 1.23 1.23 " H 0.15 0.15 " Y 6.72 6.72 " Center Middle Top Bottom" at bounding box center [804, 402] width 917 height 685
type textarea "x"
type input "1.23"
type input "0.15"
type input "6.72"
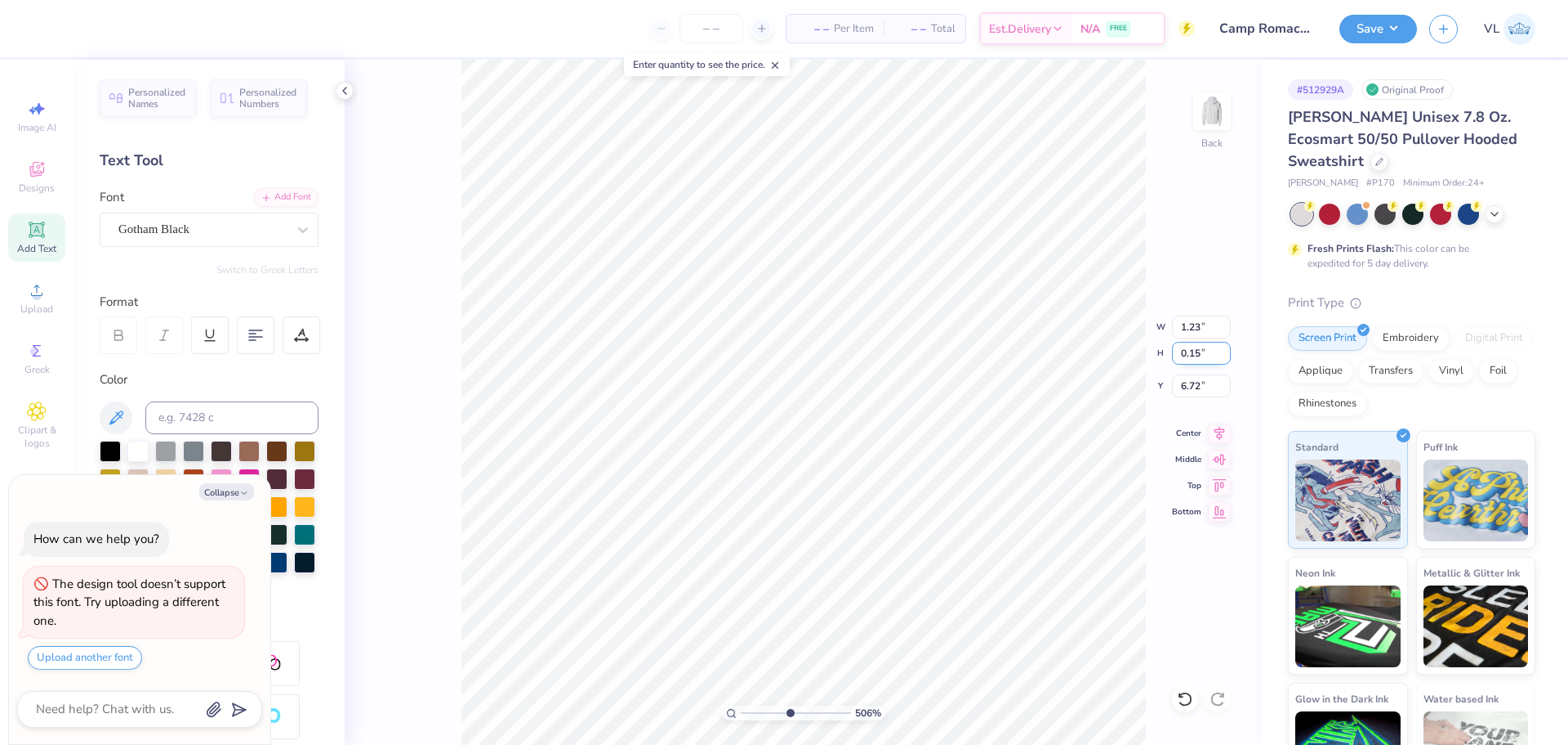
click at [1204, 353] on input "0.15" at bounding box center [1202, 353] width 59 height 23
type input "0.12"
type textarea "x"
type input "0.99"
click at [1205, 382] on input "6.73" at bounding box center [1202, 386] width 59 height 23
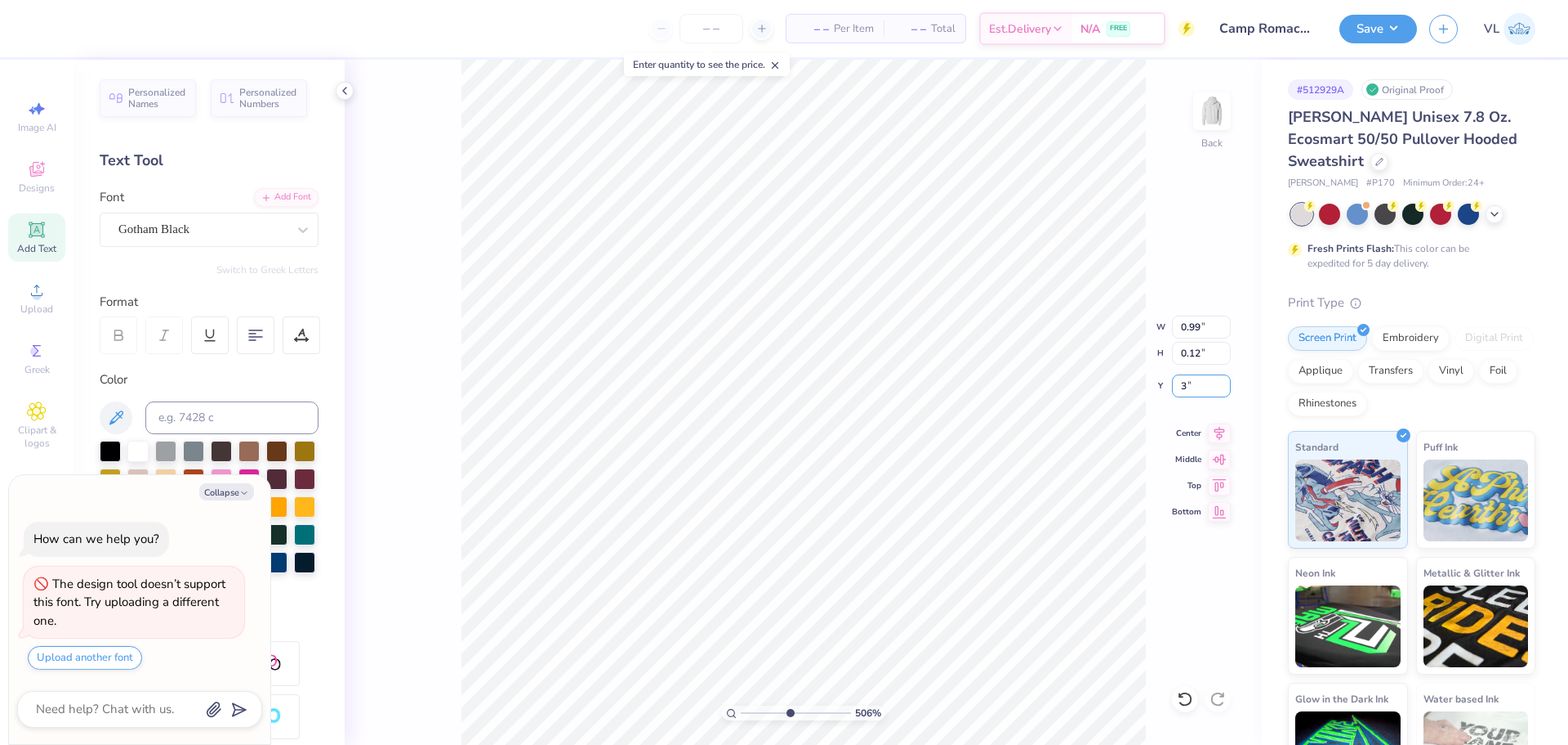
type input "3"
type textarea "x"
type input "3.00"
type textarea "x"
type input "6.73"
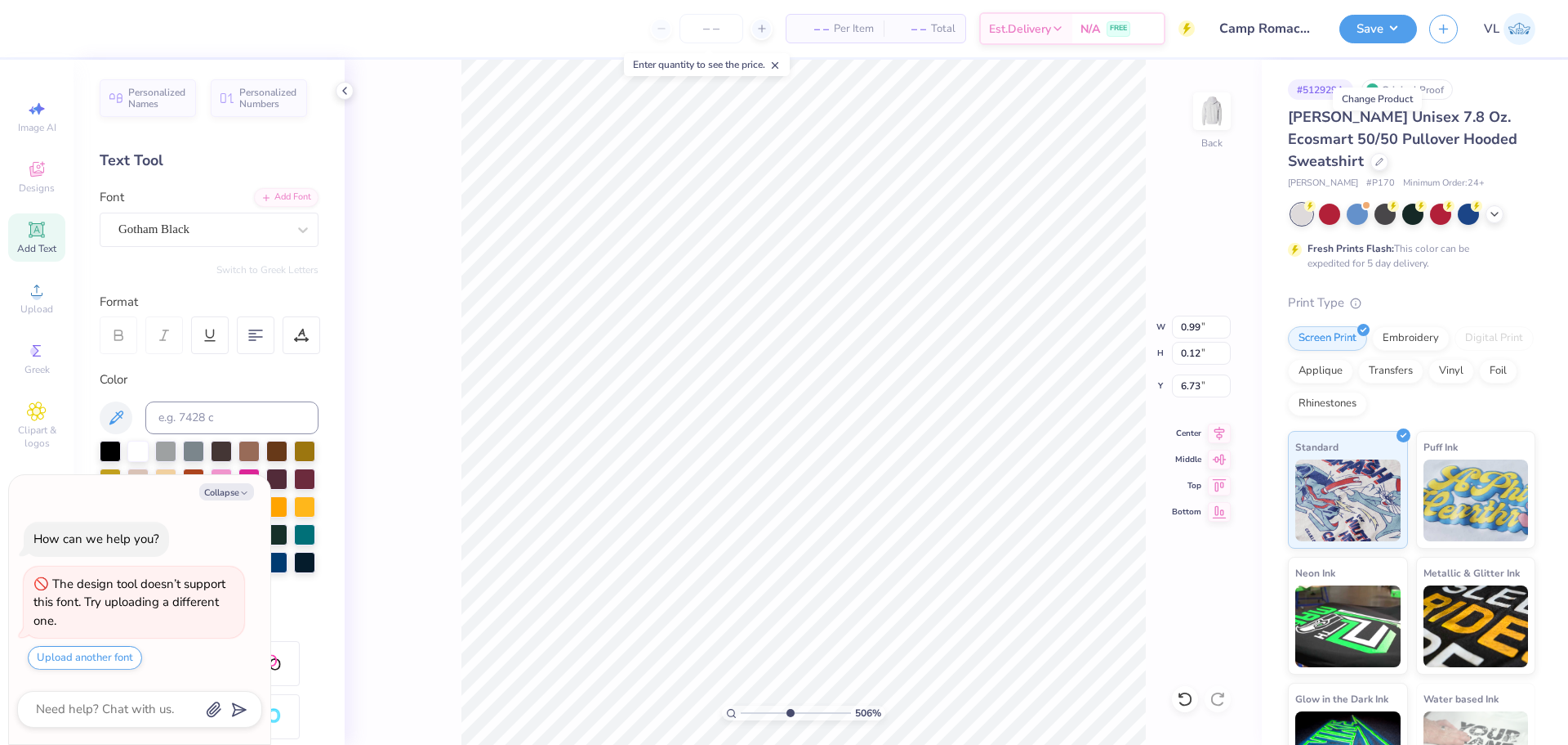
scroll to position [32, 0]
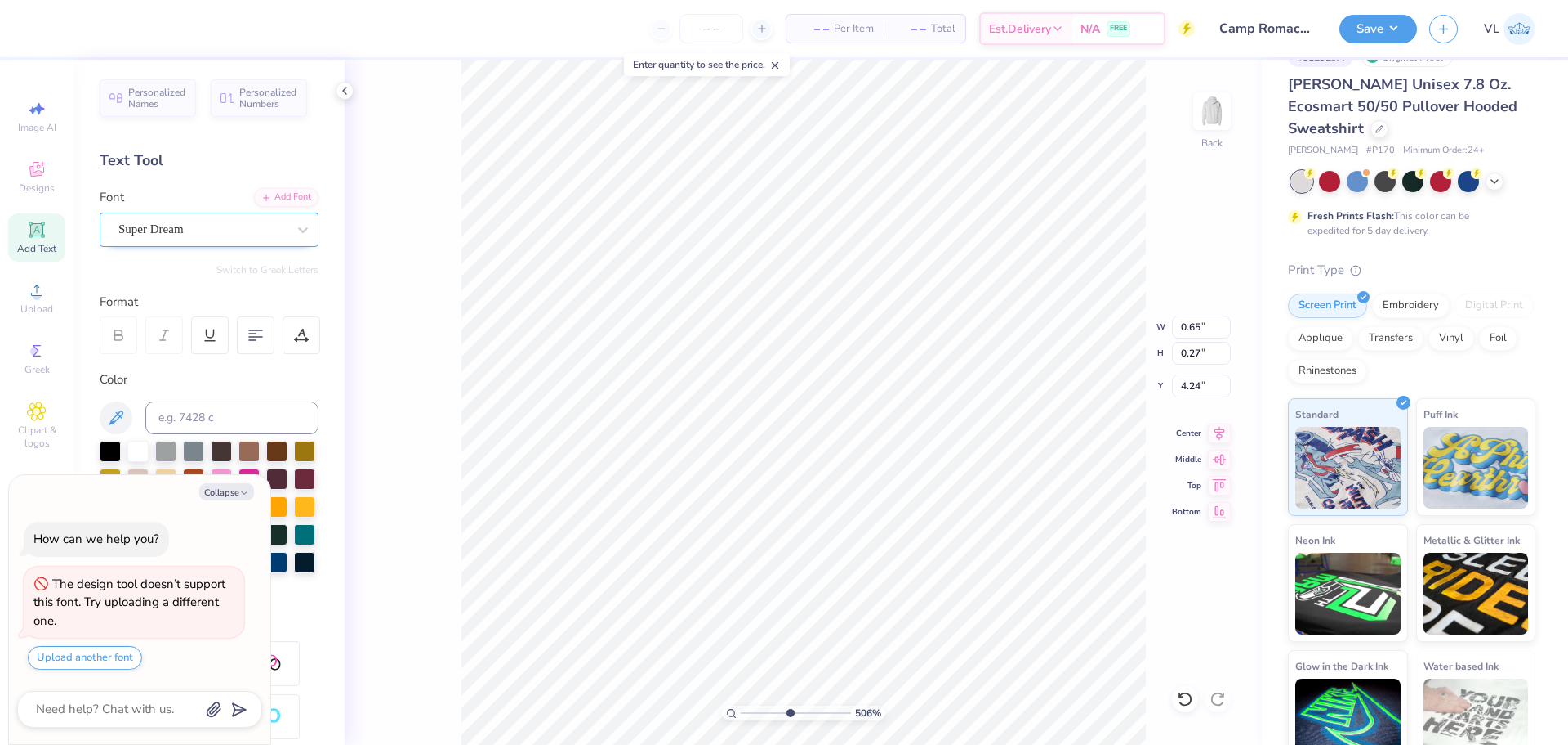
type textarea "x"
click at [242, 215] on div "Super Dream" at bounding box center [209, 229] width 219 height 34
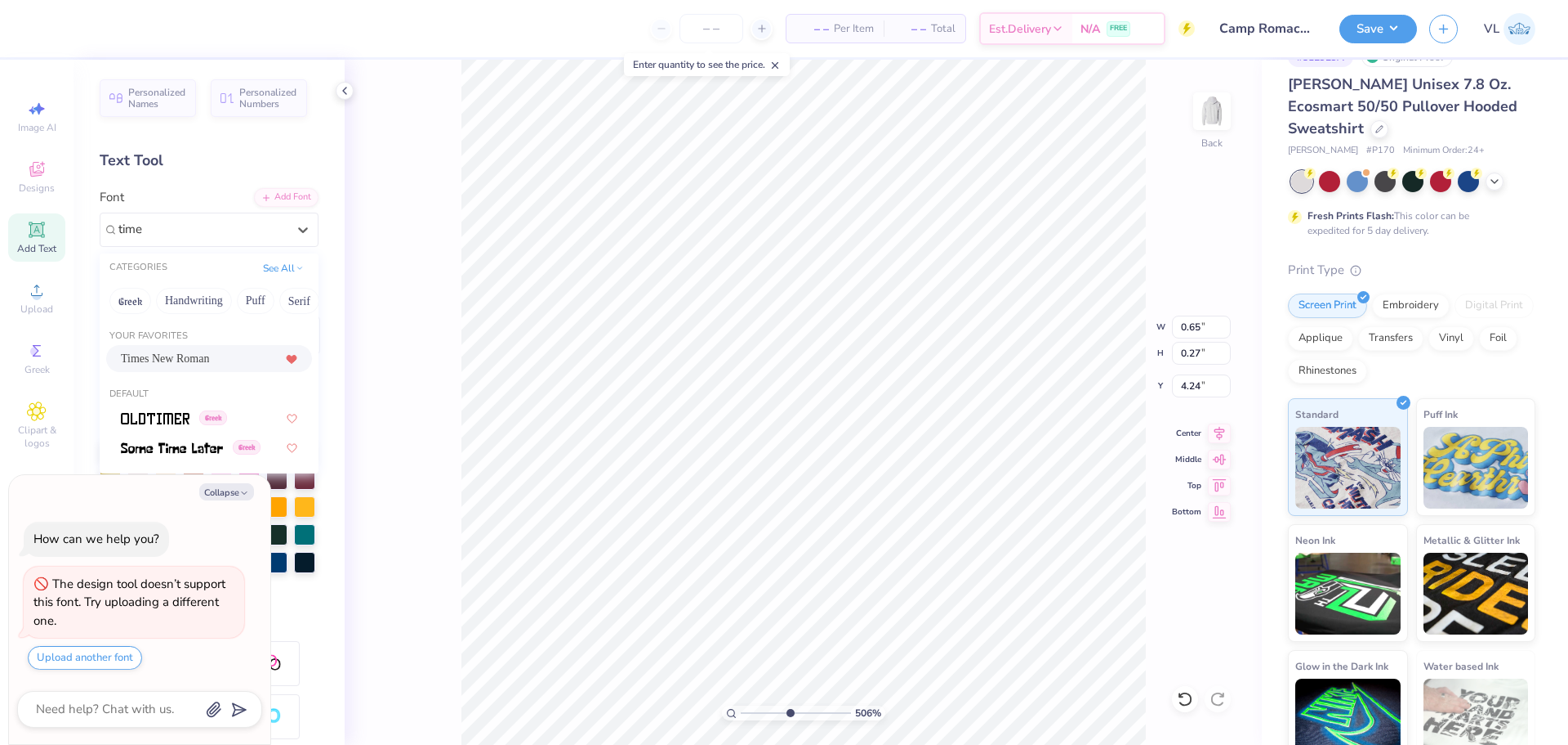
click at [233, 353] on div "Times New Roman" at bounding box center [209, 358] width 176 height 17
type input "time"
type textarea "x"
type input "0.71"
type input "0.26"
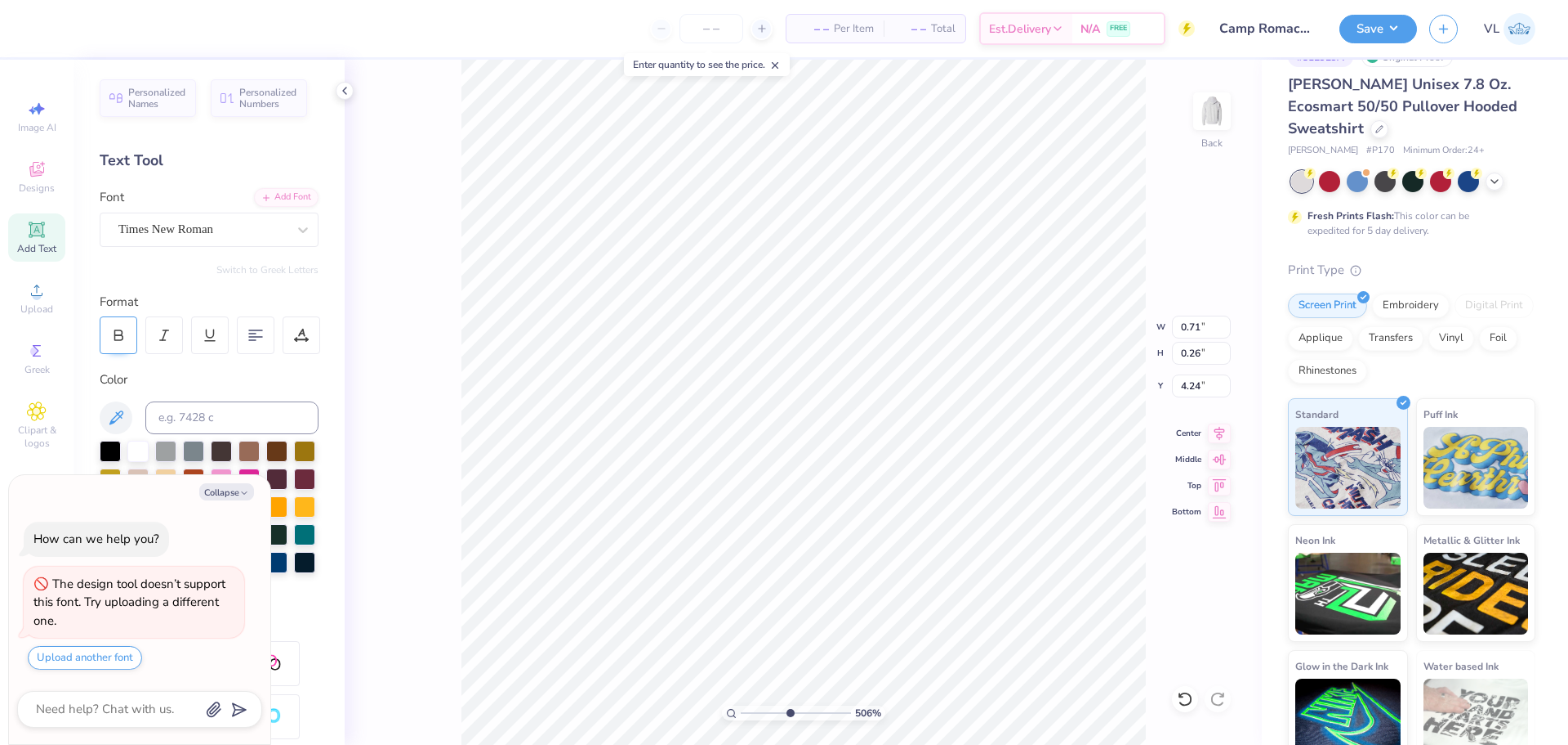
click at [134, 333] on div at bounding box center [118, 334] width 37 height 37
type textarea "x"
type input "0.77"
type input "0.28"
type input "4.23"
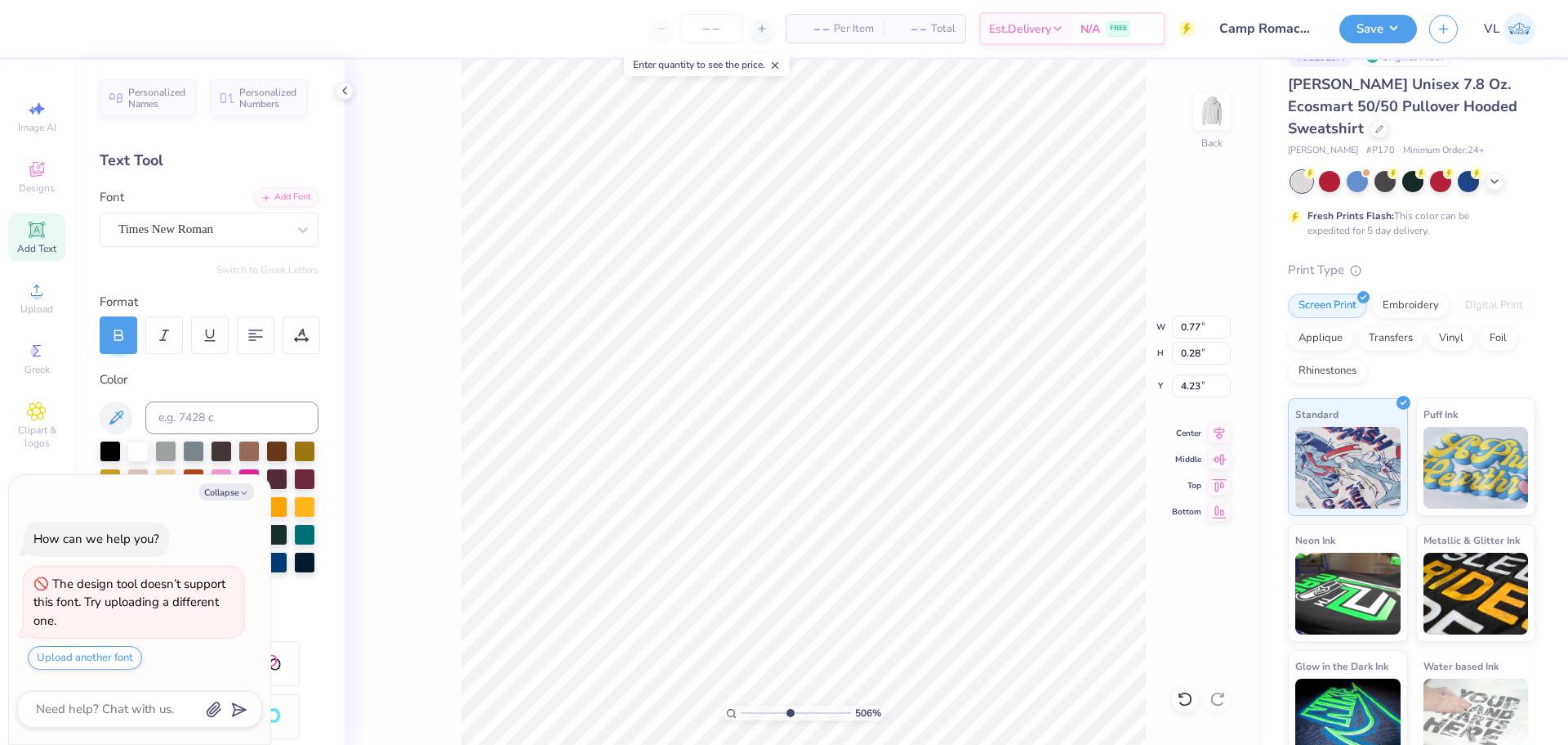
type textarea "x"
type input "0.70"
type input "4.27"
click at [157, 194] on div "Font Super Dream" at bounding box center [209, 217] width 219 height 59
click at [173, 227] on div "Super Dream" at bounding box center [203, 229] width 171 height 25
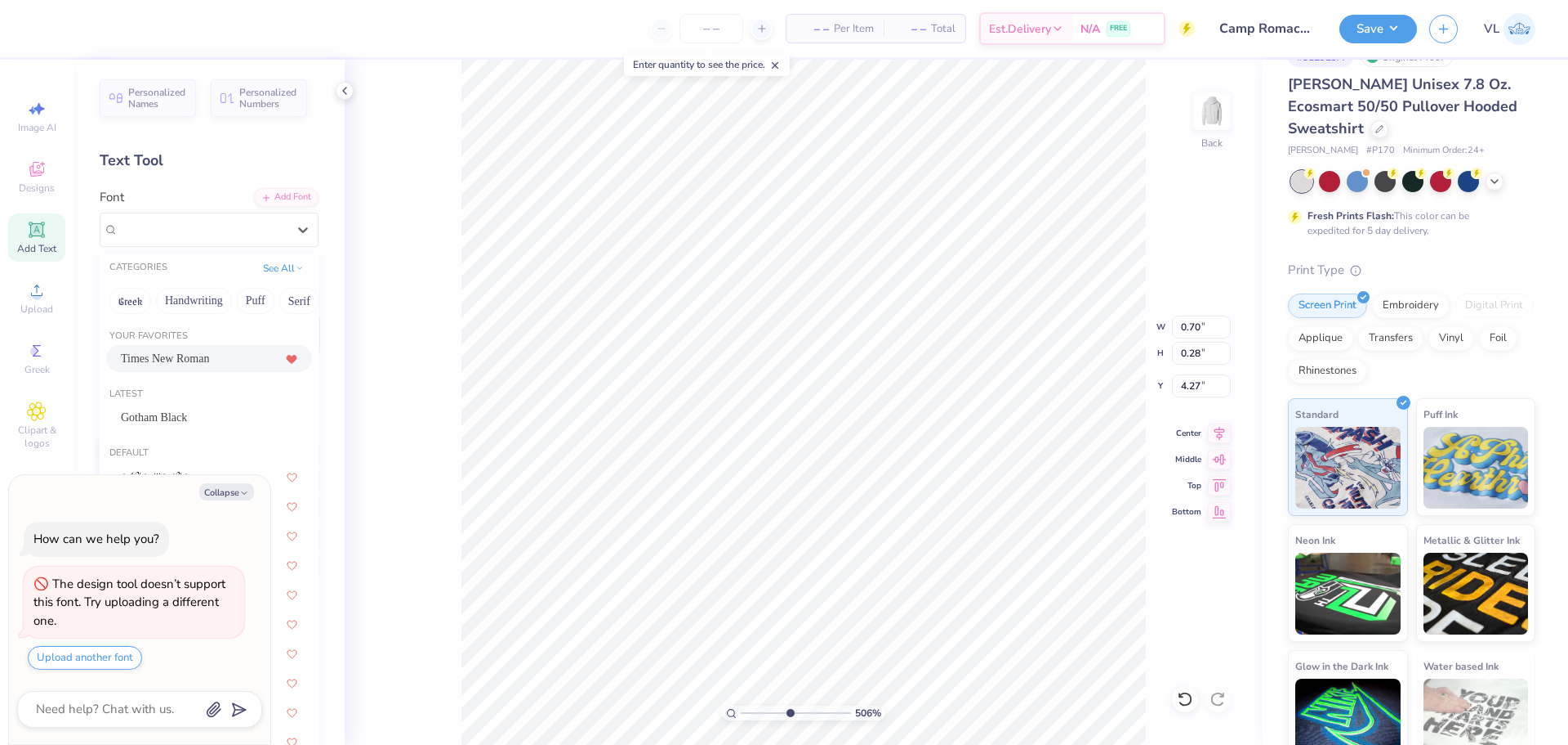
click at [203, 369] on div "Times New Roman" at bounding box center [209, 358] width 206 height 27
type textarea "x"
type input "0.85"
type input "0.26"
type input "4.28"
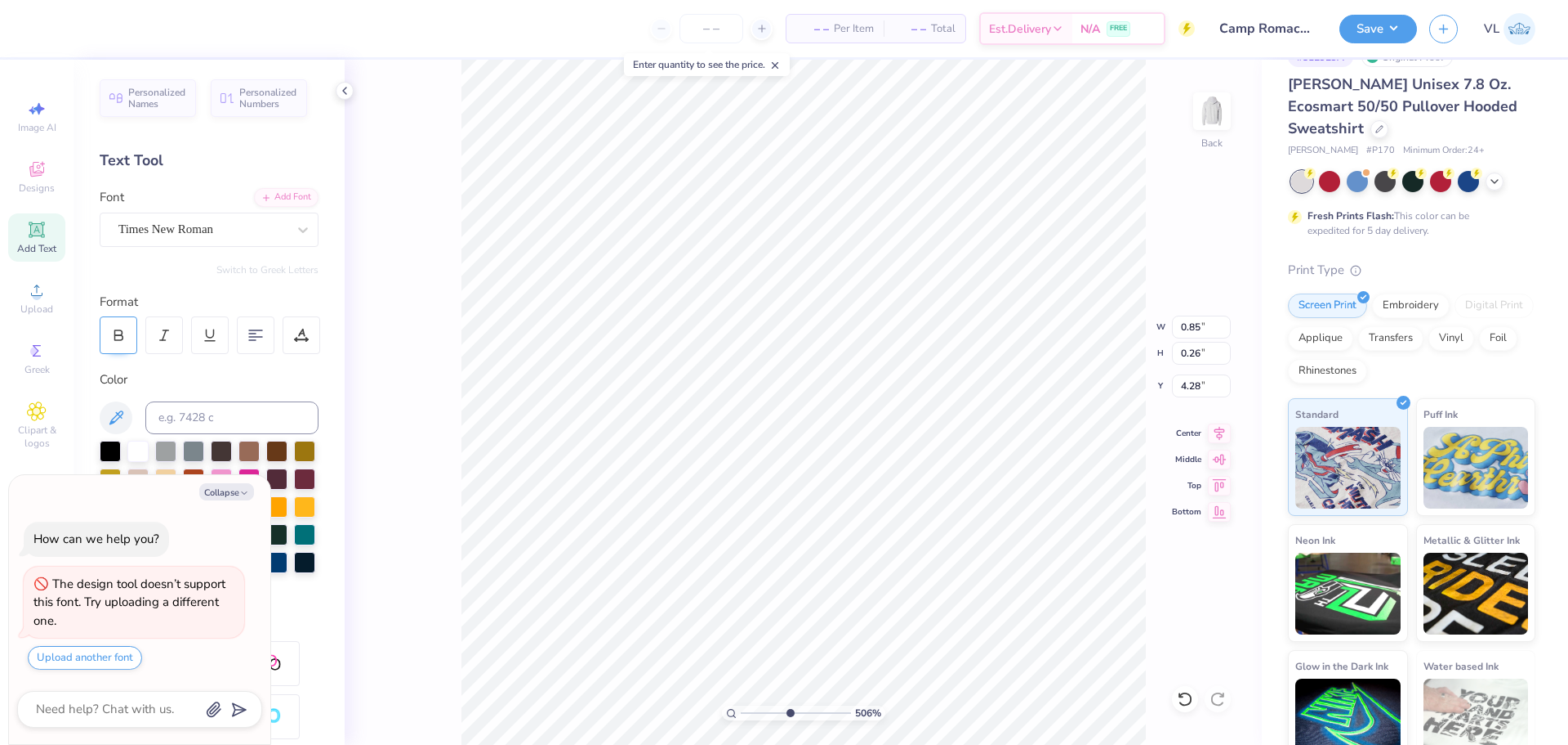
click at [120, 338] on icon at bounding box center [119, 335] width 15 height 15
type textarea "x"
type input "0.91"
type input "0.28"
type input "4.27"
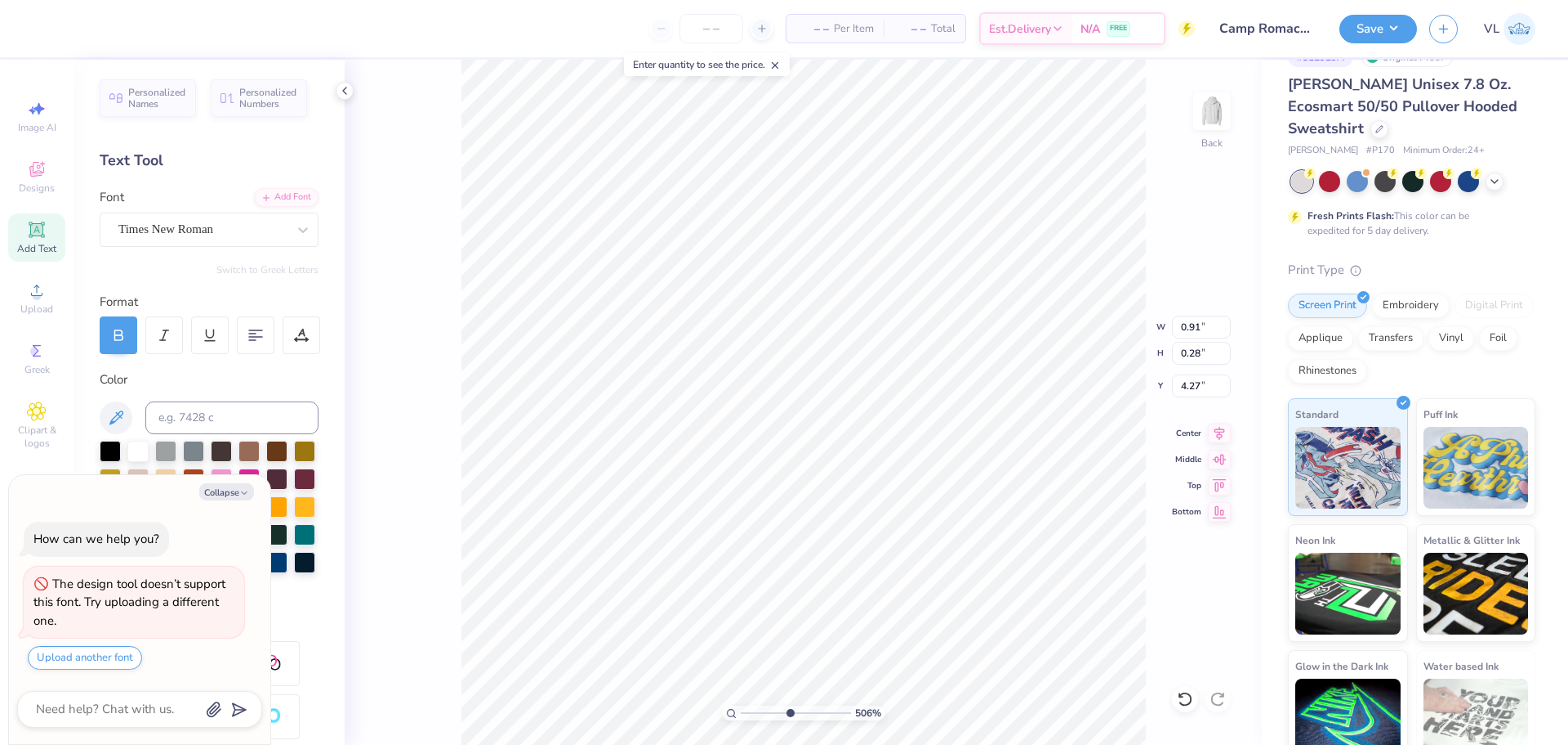
type textarea "x"
type input "4.23"
type textarea "x"
type input "0.77"
type textarea "x"
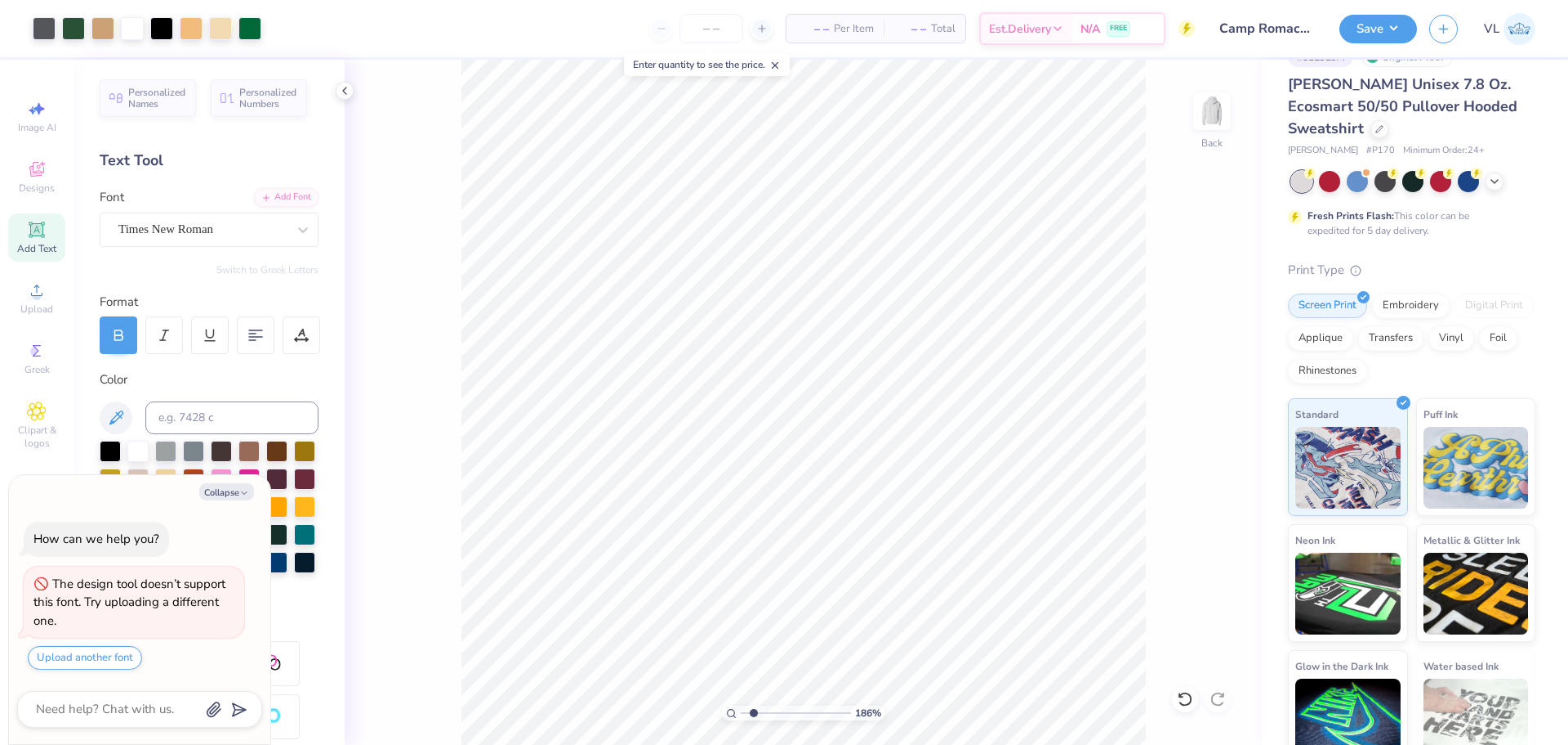
drag, startPoint x: 792, startPoint y: 713, endPoint x: 754, endPoint y: 712, distance: 38.0
type input "1.86"
click at [754, 712] on input "range" at bounding box center [796, 713] width 111 height 15
click at [1370, 38] on button "Save" at bounding box center [1378, 27] width 77 height 28
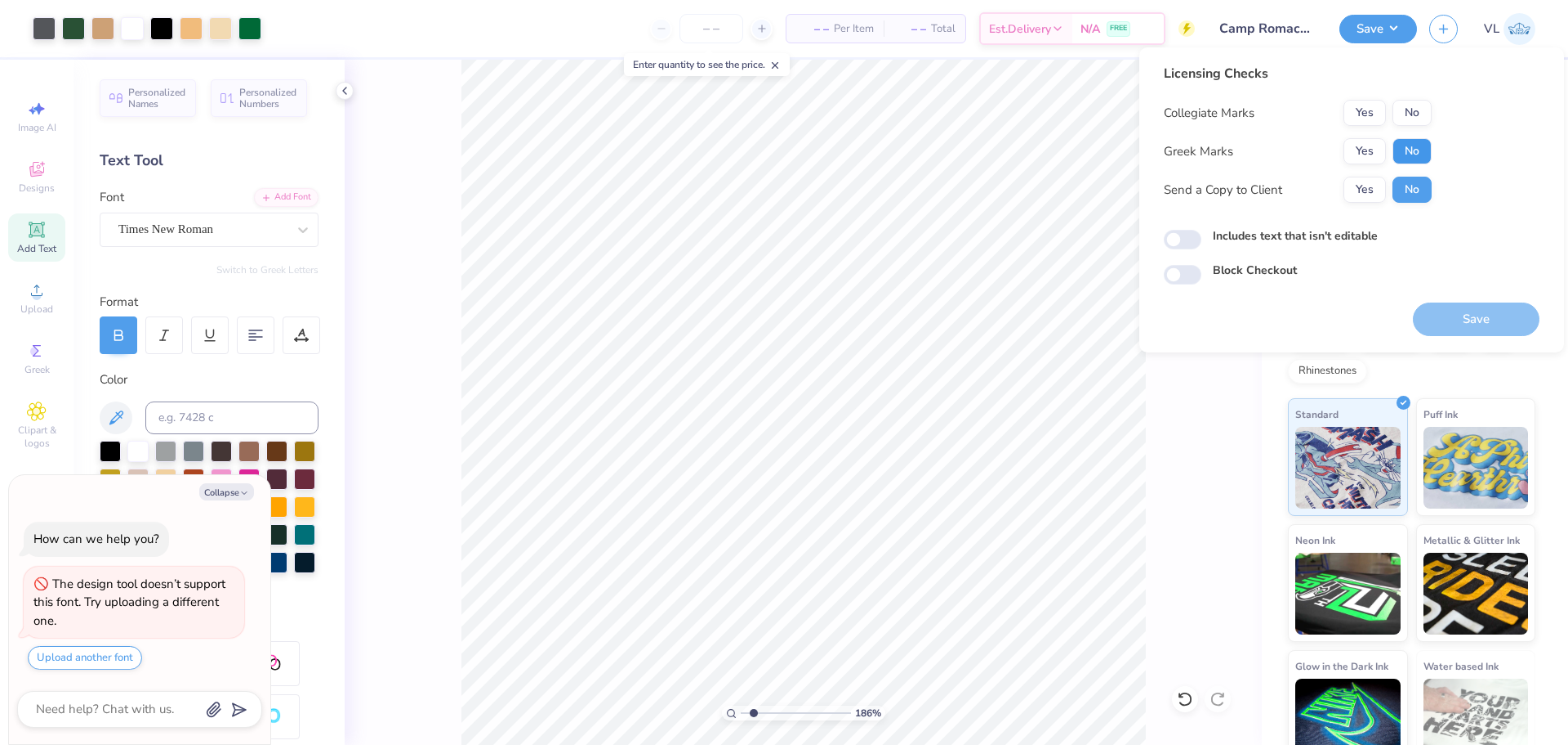
click at [1409, 141] on button "No" at bounding box center [1412, 150] width 39 height 26
click at [1424, 121] on button "No" at bounding box center [1412, 112] width 39 height 26
drag, startPoint x: 1452, startPoint y: 308, endPoint x: 584, endPoint y: 2, distance: 920.4
click at [1454, 307] on button "Save" at bounding box center [1477, 319] width 126 height 33
type textarea "x"
